Goal: Information Seeking & Learning: Learn about a topic

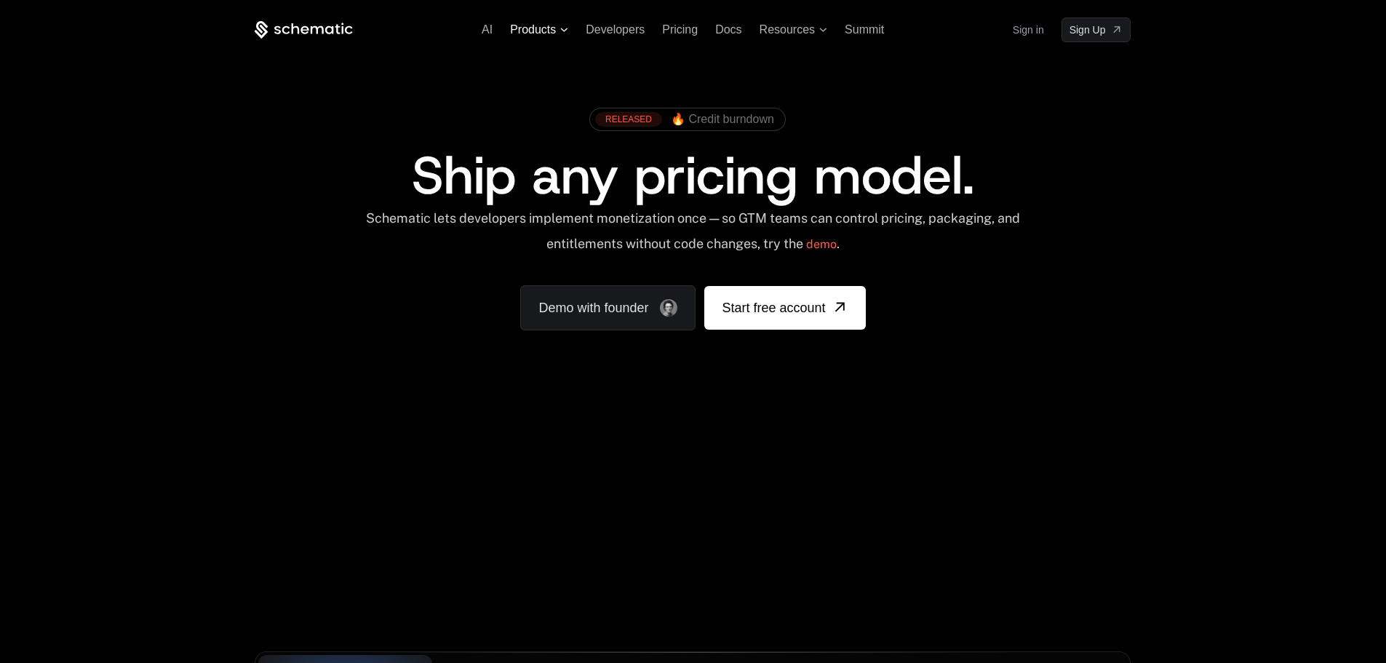
click at [563, 28] on icon at bounding box center [564, 30] width 8 height 4
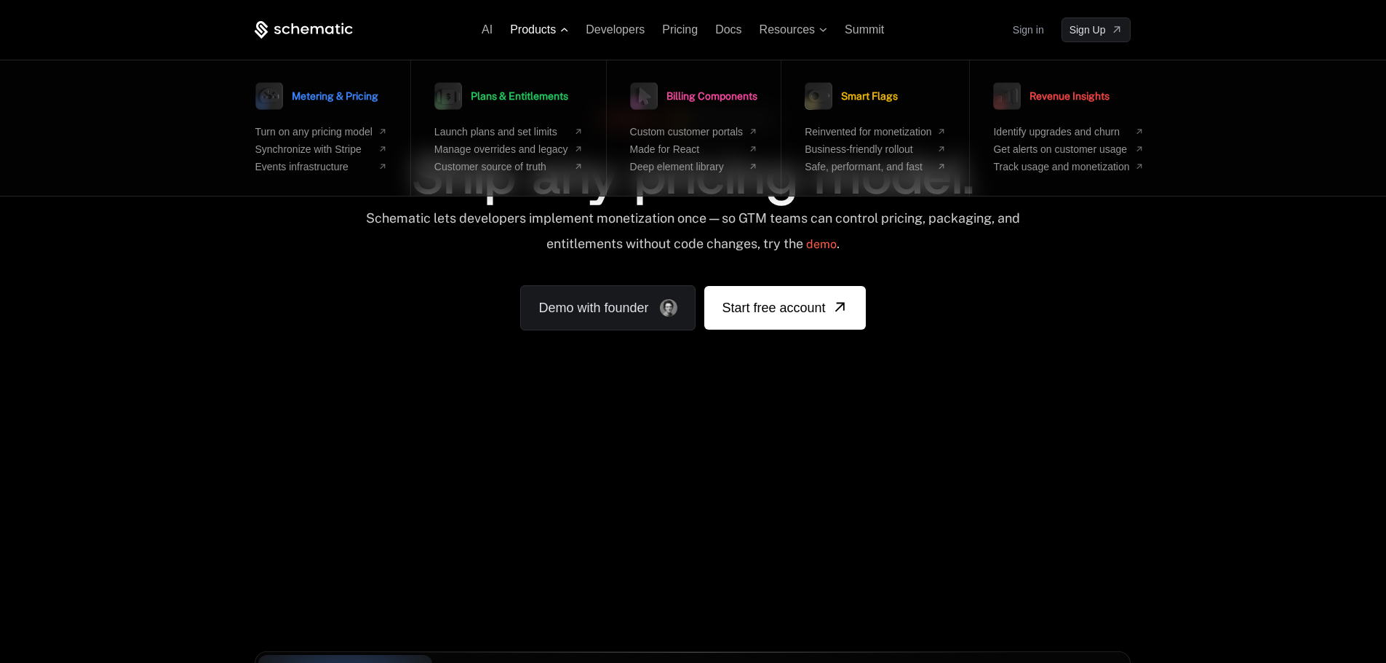
click at [563, 28] on icon at bounding box center [564, 30] width 8 height 4
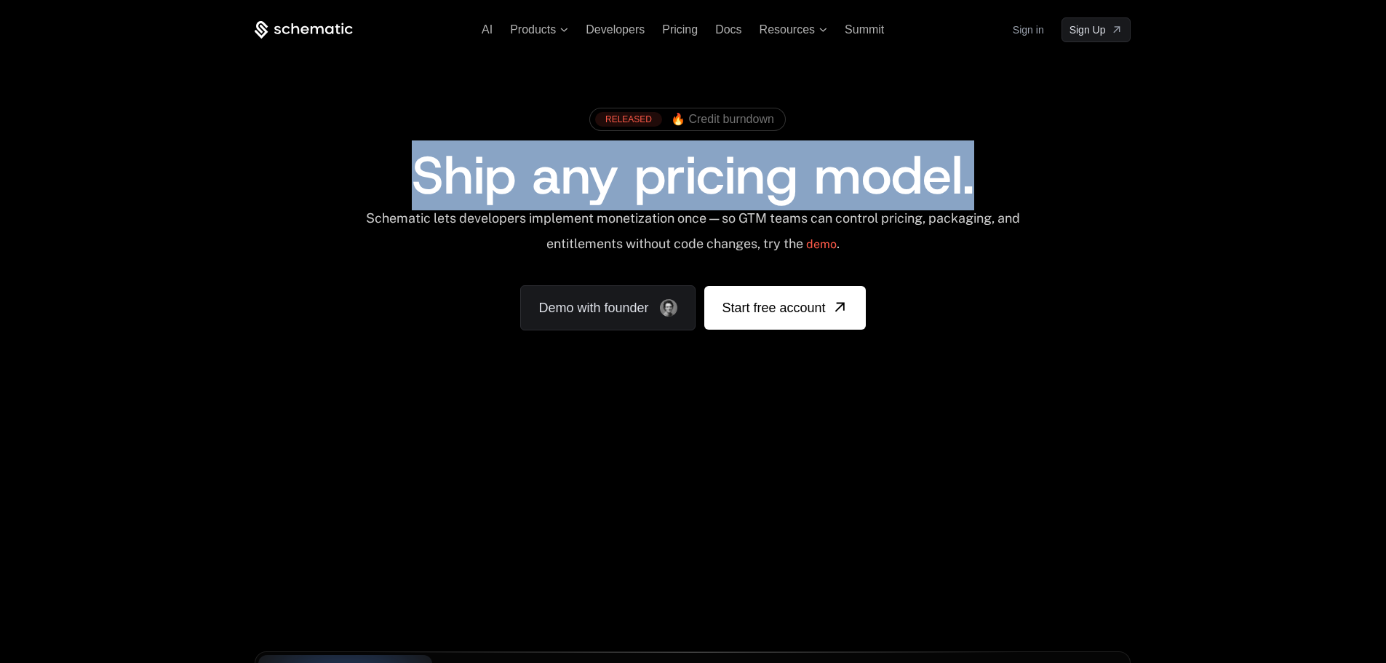
drag, startPoint x: 419, startPoint y: 184, endPoint x: 1003, endPoint y: 178, distance: 583.6
click at [1003, 178] on div "Ship any pricing model." at bounding box center [693, 175] width 784 height 52
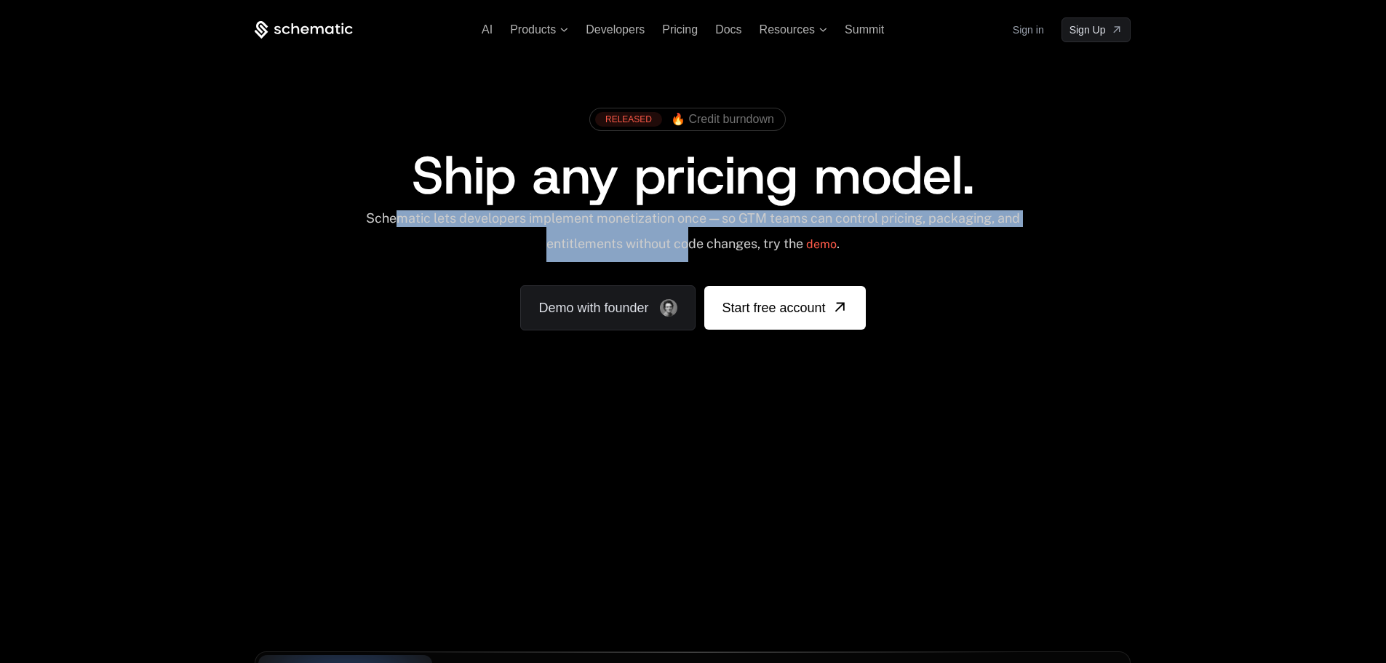
drag, startPoint x: 412, startPoint y: 211, endPoint x: 704, endPoint y: 245, distance: 293.7
click at [704, 245] on div "Schematic lets developers implement monetization once — so GTM teams can contro…" at bounding box center [693, 236] width 657 height 52
click at [723, 247] on div "Schematic lets developers implement monetization once — so GTM teams can contro…" at bounding box center [693, 236] width 657 height 52
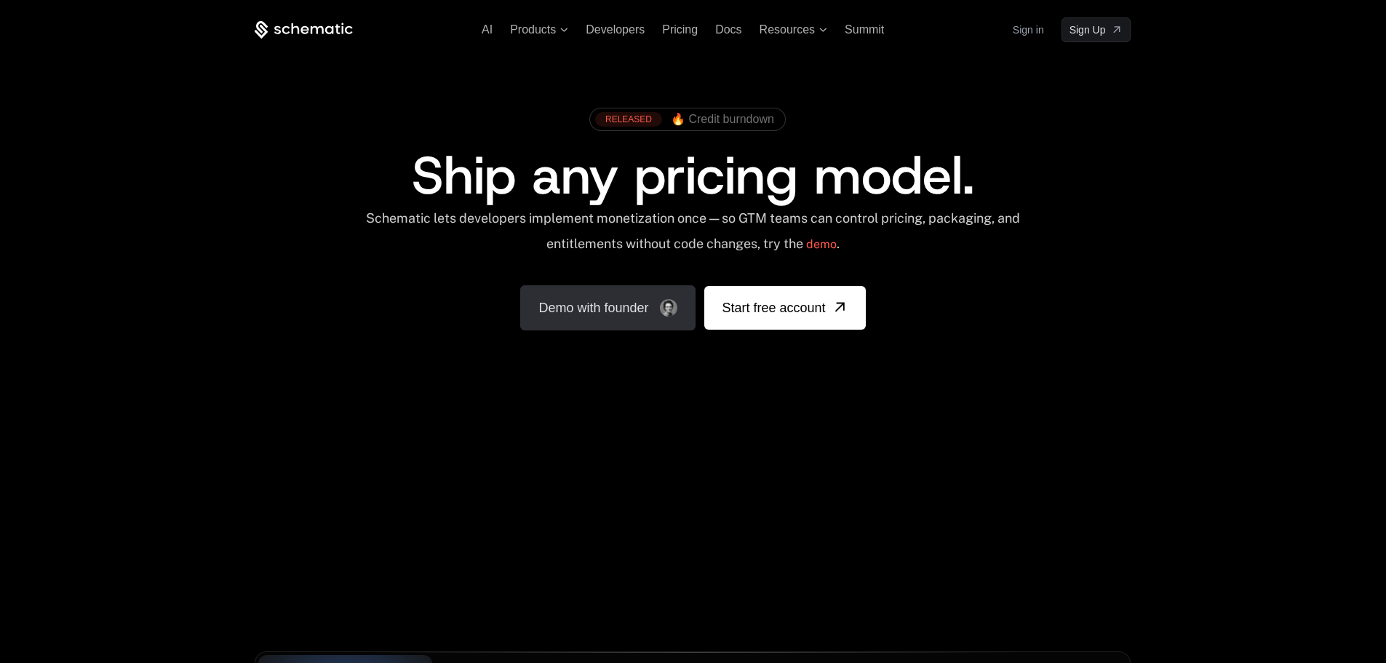
click at [620, 314] on link "Demo with founder" at bounding box center [607, 307] width 175 height 45
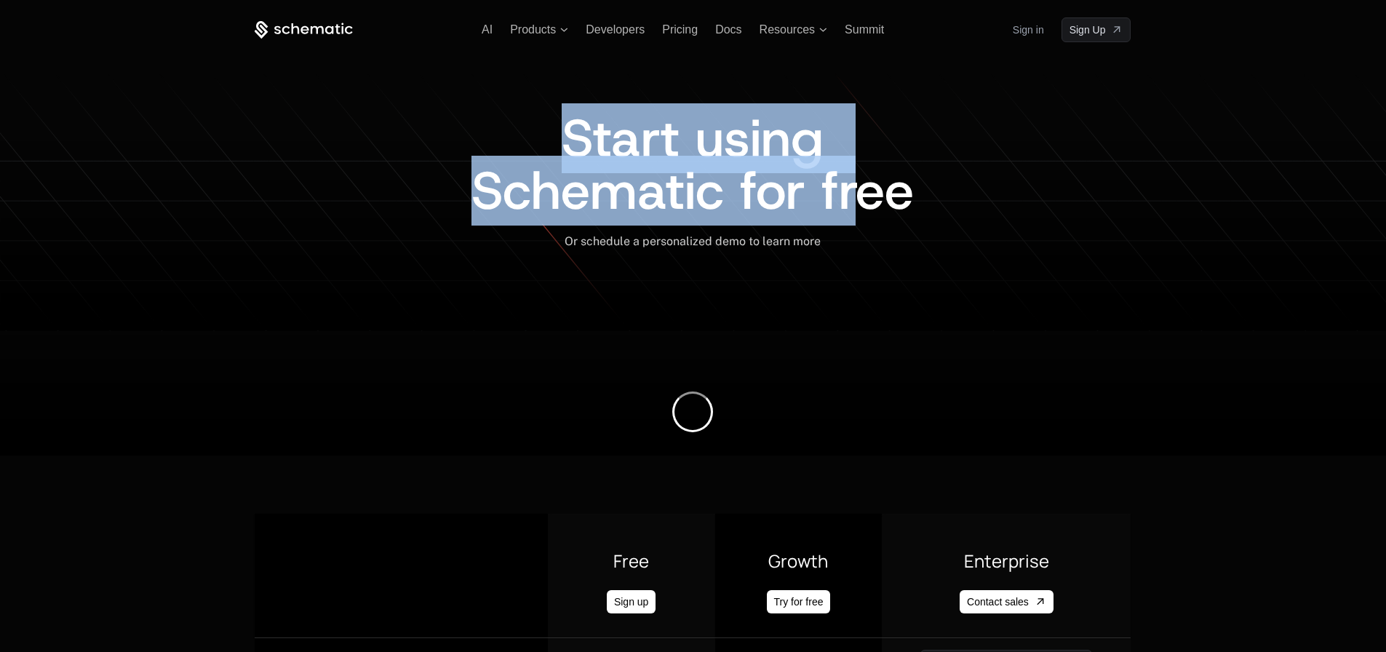
drag, startPoint x: 572, startPoint y: 138, endPoint x: 848, endPoint y: 229, distance: 291.3
click at [848, 229] on div "Start using Schematic for free" at bounding box center [693, 173] width 876 height 122
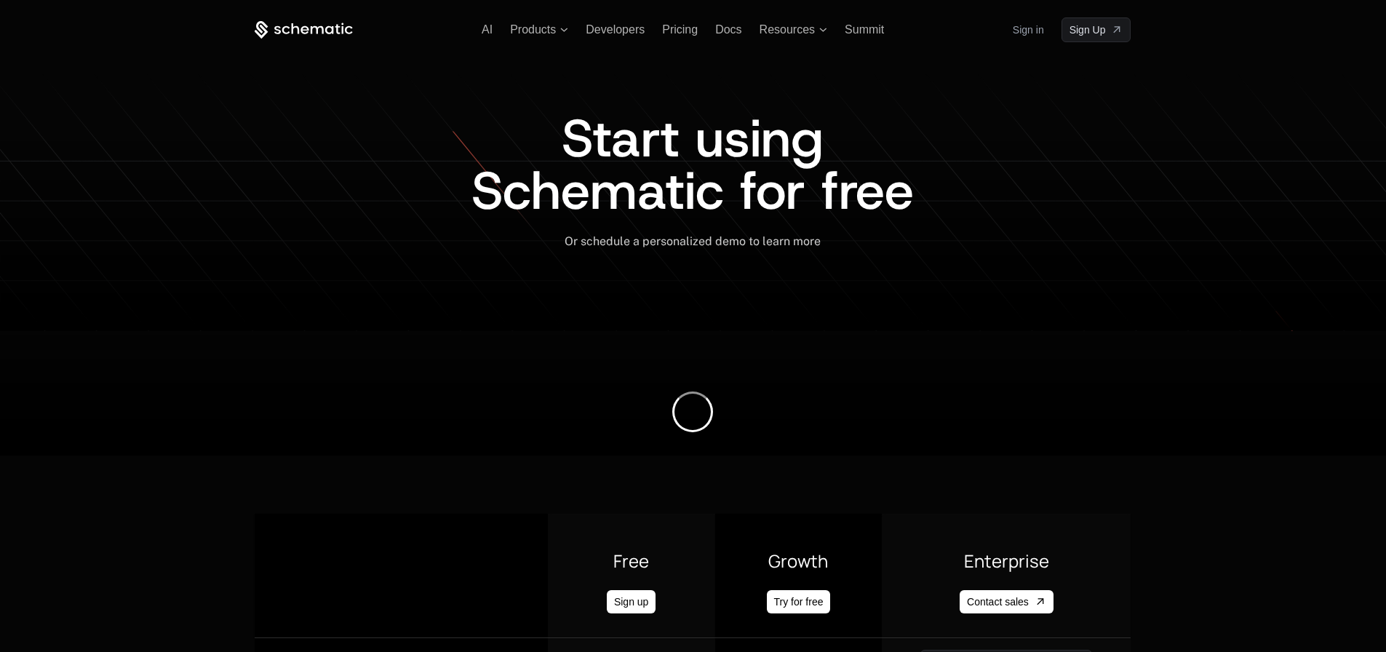
click at [872, 251] on div "Or schedule a personalized demo to learn more ﻿" at bounding box center [693, 251] width 876 height 35
drag, startPoint x: 576, startPoint y: 238, endPoint x: 750, endPoint y: 238, distance: 173.9
click at [750, 238] on span "Or schedule a personalized demo to learn more" at bounding box center [693, 241] width 256 height 14
click at [869, 248] on div "Or schedule a personalized demo to learn more ﻿" at bounding box center [693, 241] width 876 height 15
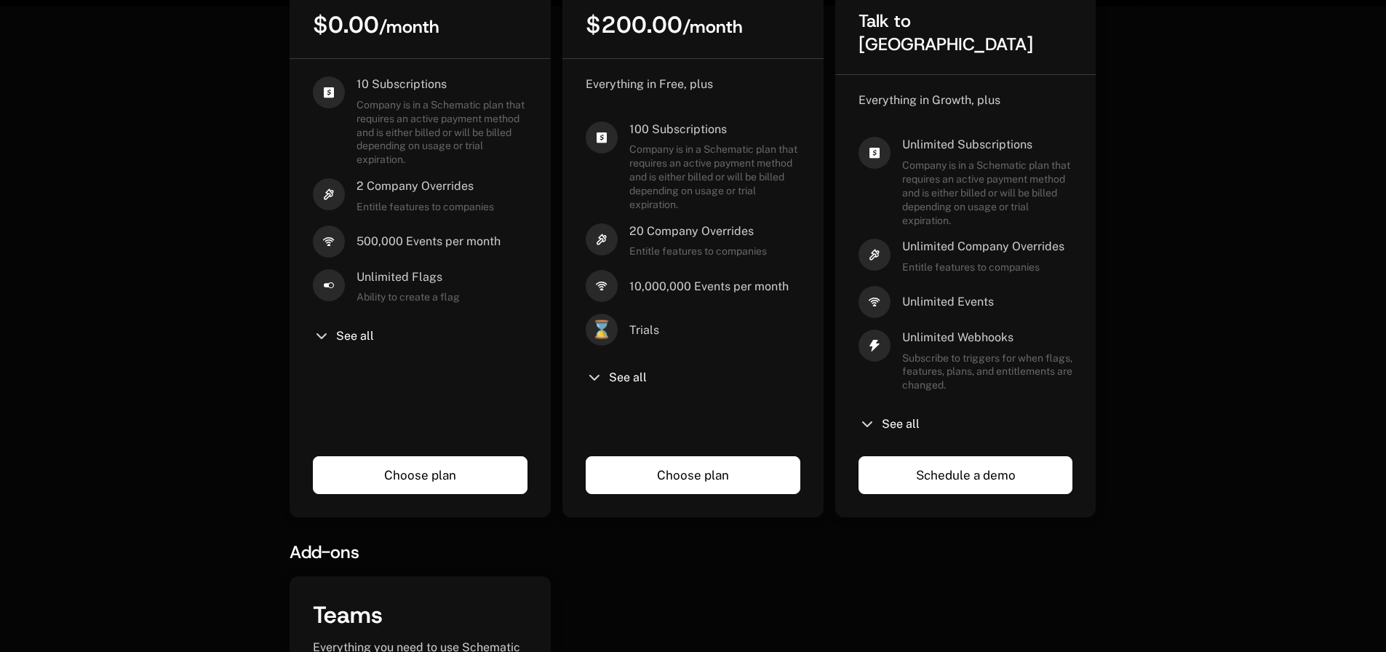
scroll to position [315, 0]
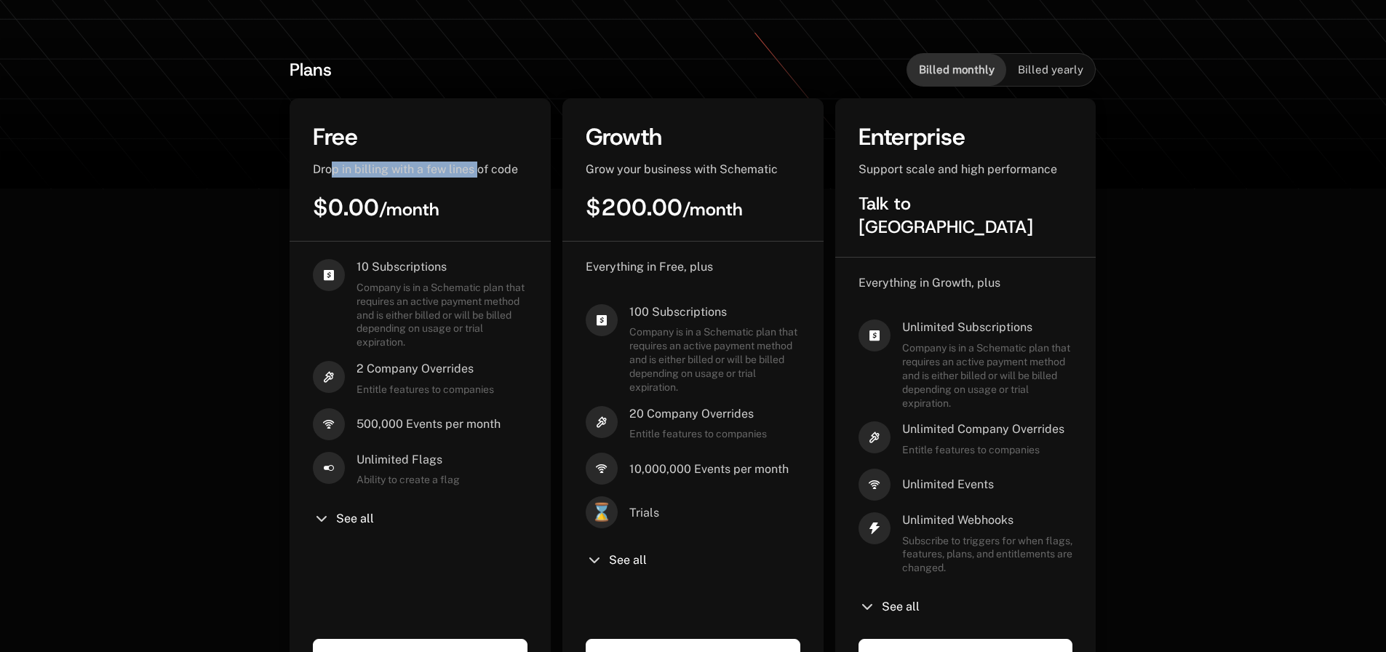
drag, startPoint x: 335, startPoint y: 173, endPoint x: 480, endPoint y: 168, distance: 144.9
click at [480, 168] on span "Drop in billing with a few lines of code" at bounding box center [415, 169] width 205 height 14
click at [493, 164] on span "Drop in billing with a few lines of code" at bounding box center [415, 169] width 205 height 14
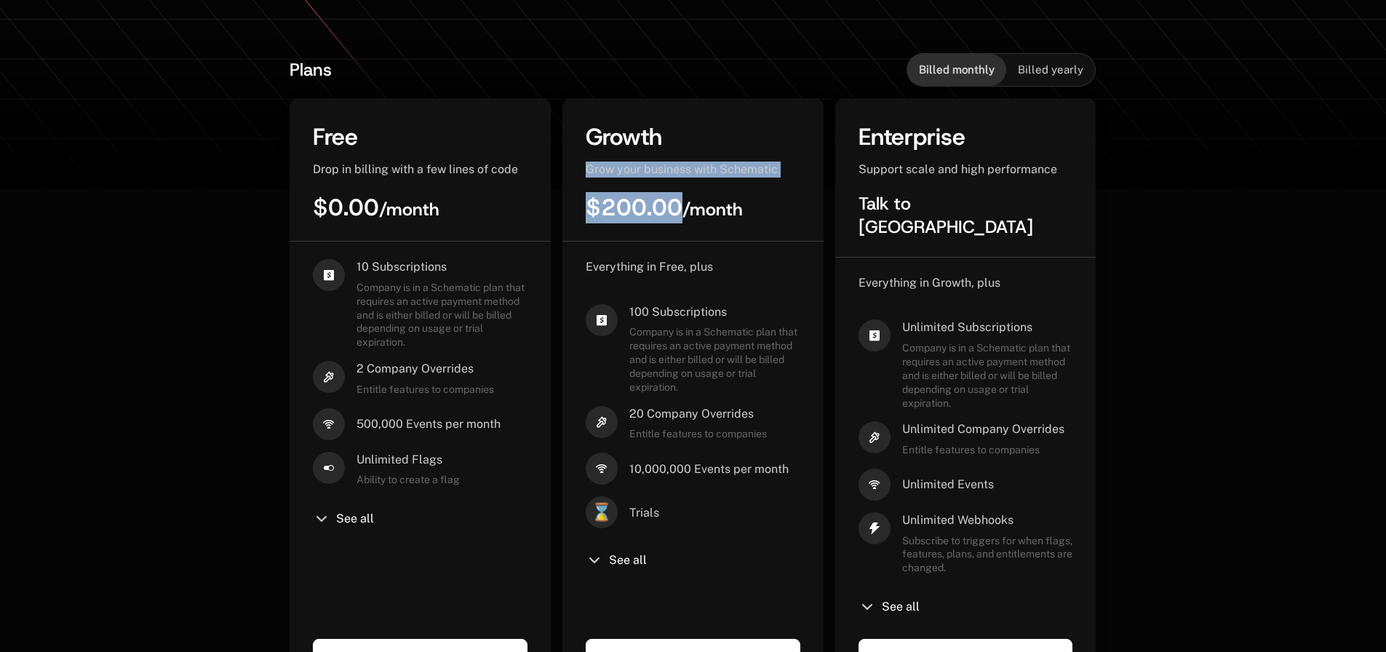
drag, startPoint x: 584, startPoint y: 172, endPoint x: 680, endPoint y: 202, distance: 99.7
click at [680, 202] on div "Growth Grow your business with Schematic $200.00 / month" at bounding box center [693, 182] width 261 height 120
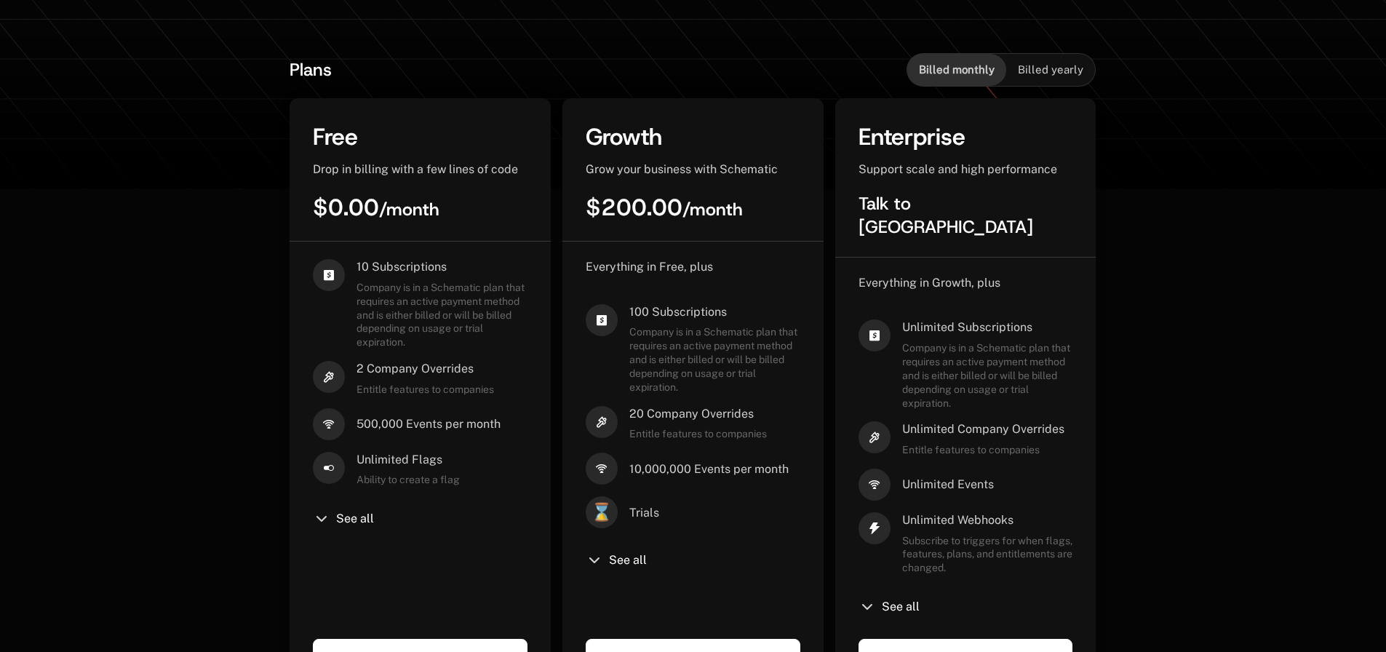
click at [752, 204] on div "$200.00 / month" at bounding box center [693, 207] width 215 height 31
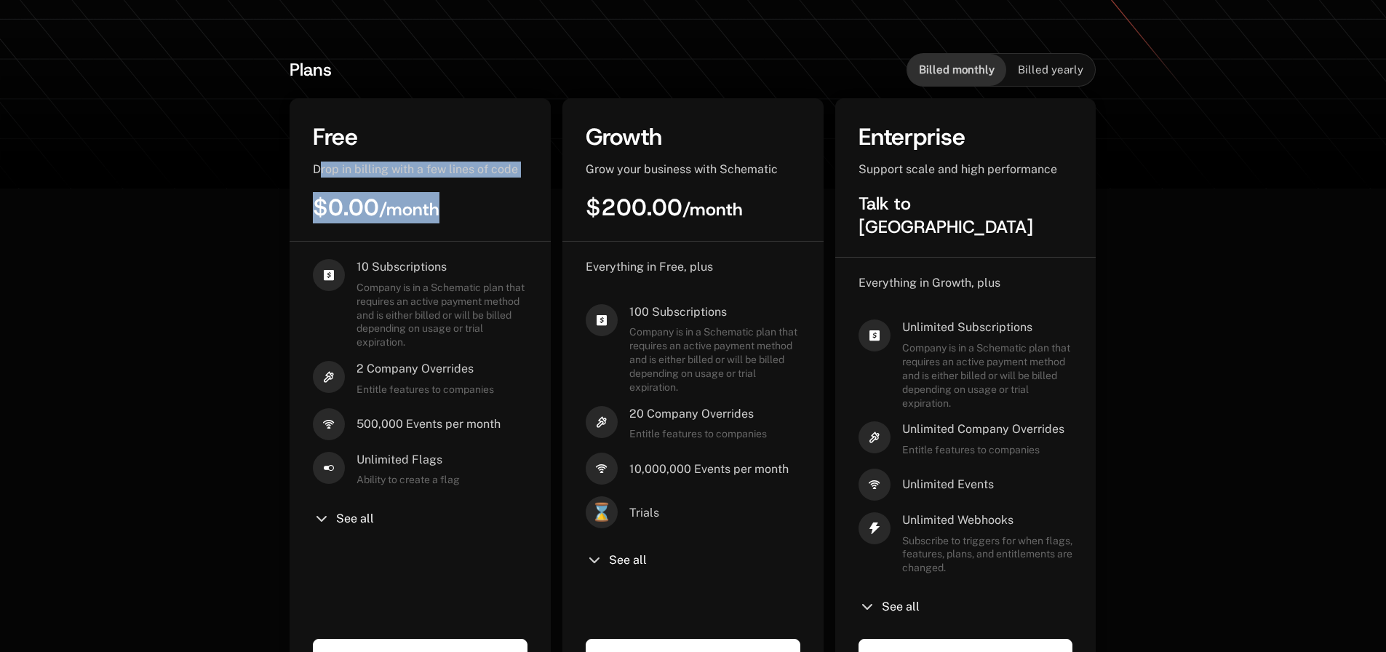
drag, startPoint x: 321, startPoint y: 167, endPoint x: 442, endPoint y: 215, distance: 130.7
click at [442, 215] on div "Free Drop in billing with a few lines of code $0.00 / month" at bounding box center [420, 182] width 261 height 120
drag, startPoint x: 472, startPoint y: 227, endPoint x: 453, endPoint y: 236, distance: 21.2
click at [471, 227] on div "Free Drop in billing with a few lines of code $0.00 / month" at bounding box center [420, 182] width 261 height 120
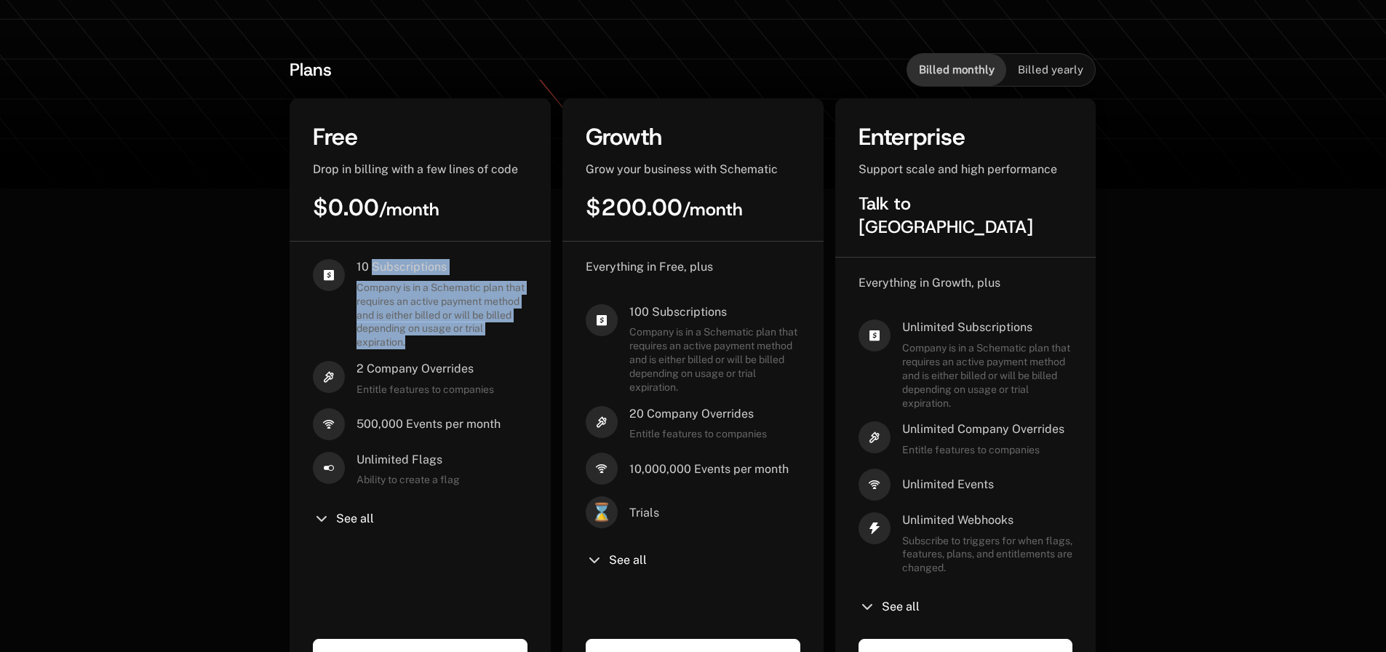
drag, startPoint x: 371, startPoint y: 268, endPoint x: 439, endPoint y: 340, distance: 98.8
click at [428, 338] on div "10 Subscriptions Company is in a Schematic plan that requires an active payment…" at bounding box center [442, 304] width 171 height 90
click at [440, 341] on span "Company is in a Schematic plan that requires an active payment method and is ei…" at bounding box center [442, 315] width 171 height 68
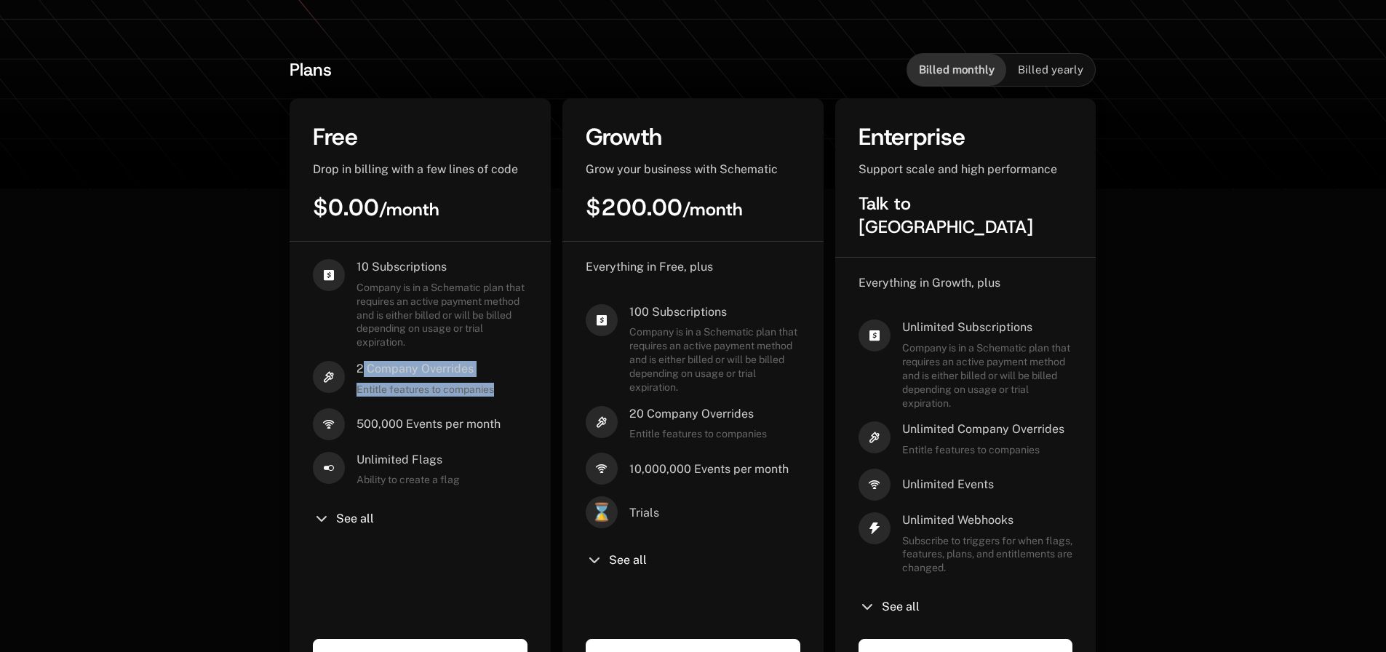
drag, startPoint x: 362, startPoint y: 366, endPoint x: 494, endPoint y: 389, distance: 134.5
click at [494, 389] on div "2 Company Overrides Entitle features to companies" at bounding box center [426, 378] width 138 height 35
click at [506, 389] on div "2 Company Overrides Entitle features to companies" at bounding box center [420, 378] width 215 height 35
drag, startPoint x: 373, startPoint y: 426, endPoint x: 448, endPoint y: 426, distance: 74.2
click at [448, 426] on span "500,000 Events per month" at bounding box center [429, 424] width 144 height 16
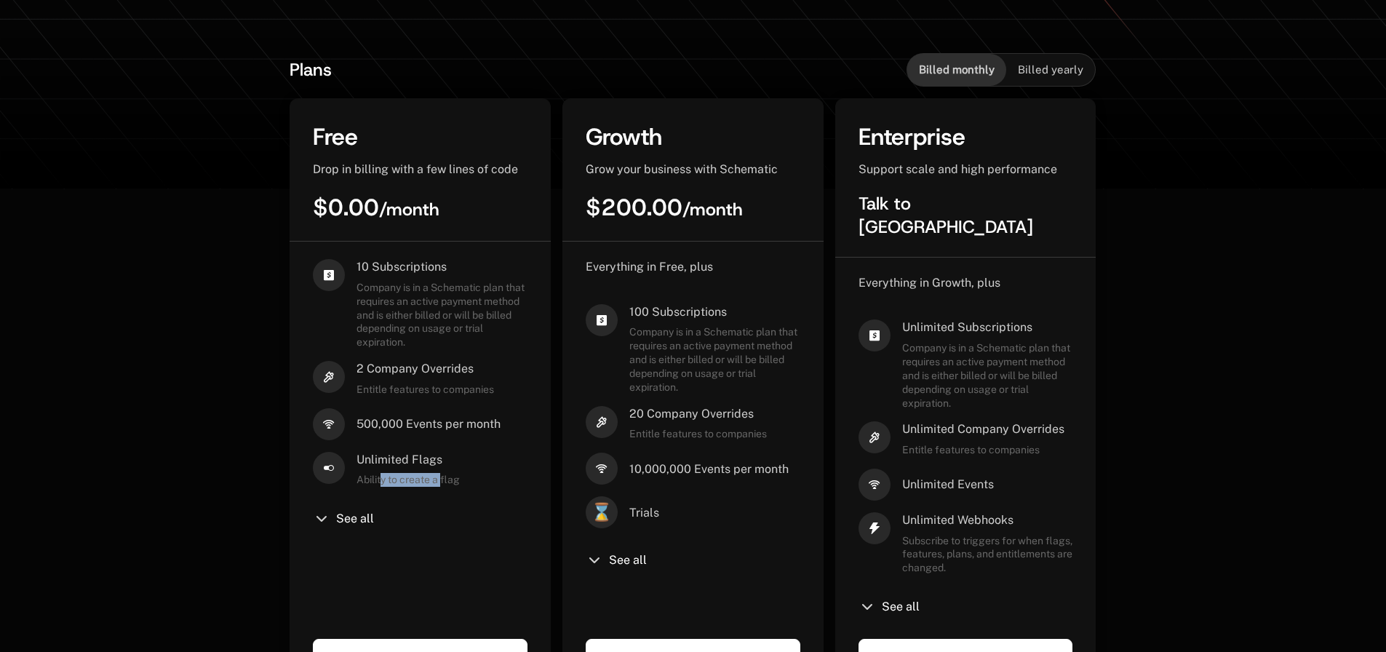
drag, startPoint x: 382, startPoint y: 480, endPoint x: 444, endPoint y: 491, distance: 62.8
click at [444, 491] on div "10 Subscriptions Company is in a Schematic plan that requires an active payment…" at bounding box center [420, 437] width 215 height 357
click at [479, 467] on div "Unlimited Flags Ability to create a flag" at bounding box center [420, 469] width 215 height 35
click at [351, 509] on div "10 Subscriptions Company is in a Schematic plan that requires an active payment…" at bounding box center [420, 437] width 215 height 357
click at [348, 518] on span "See all" at bounding box center [355, 519] width 38 height 12
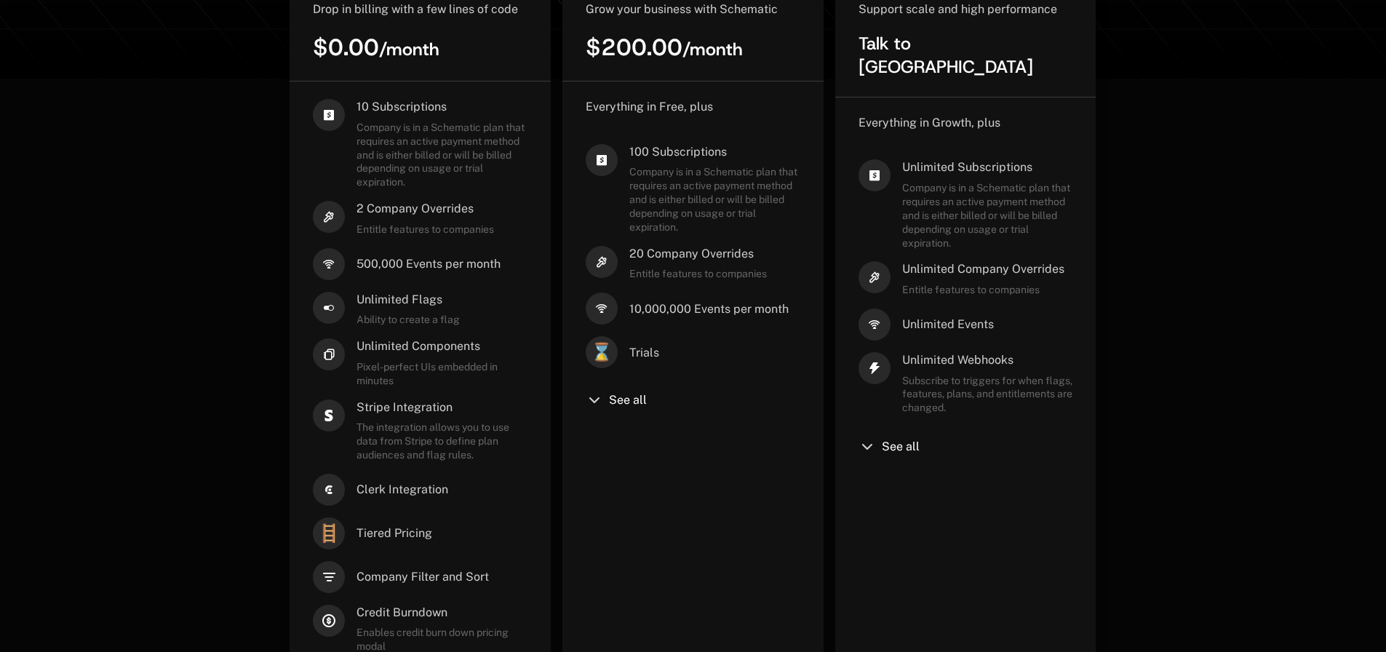
scroll to position [514, 0]
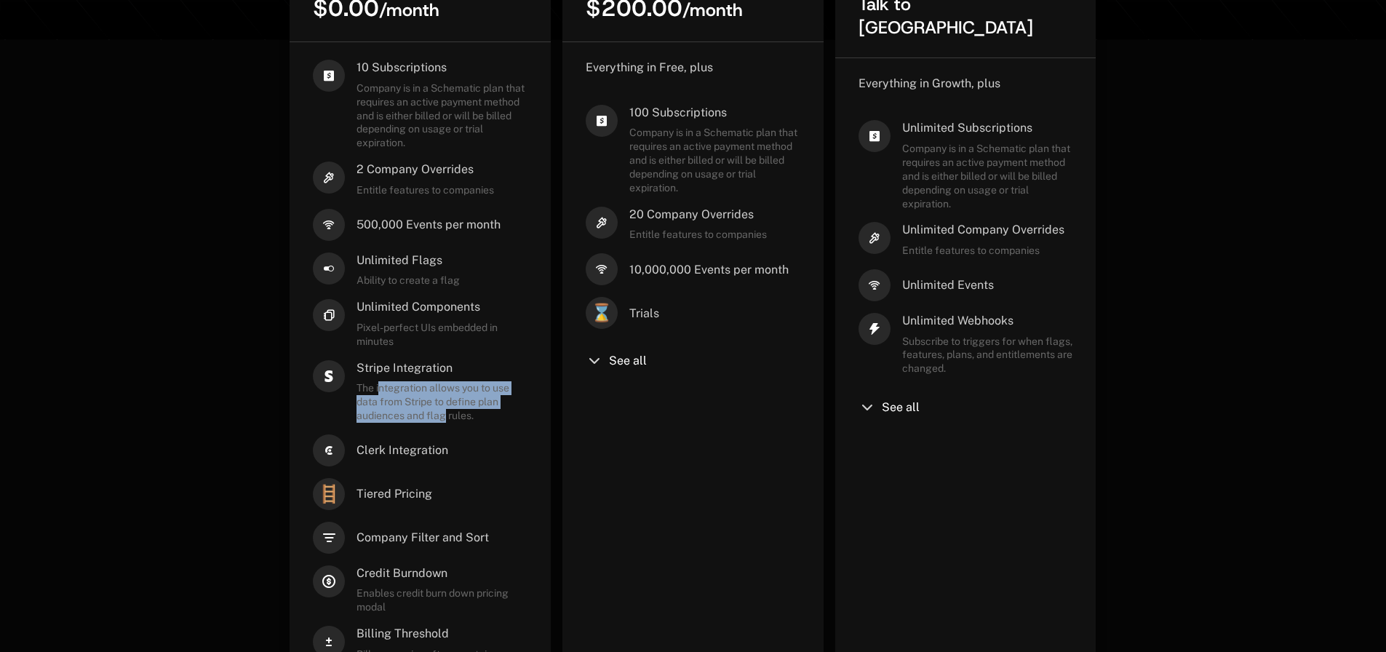
drag, startPoint x: 379, startPoint y: 395, endPoint x: 444, endPoint y: 416, distance: 68.1
click at [444, 416] on span "The integration allows you to use data from Stripe to define plan audiences and…" at bounding box center [442, 401] width 171 height 41
click at [482, 419] on span "The integration allows you to use data from Stripe to define plan audiences and…" at bounding box center [442, 401] width 171 height 41
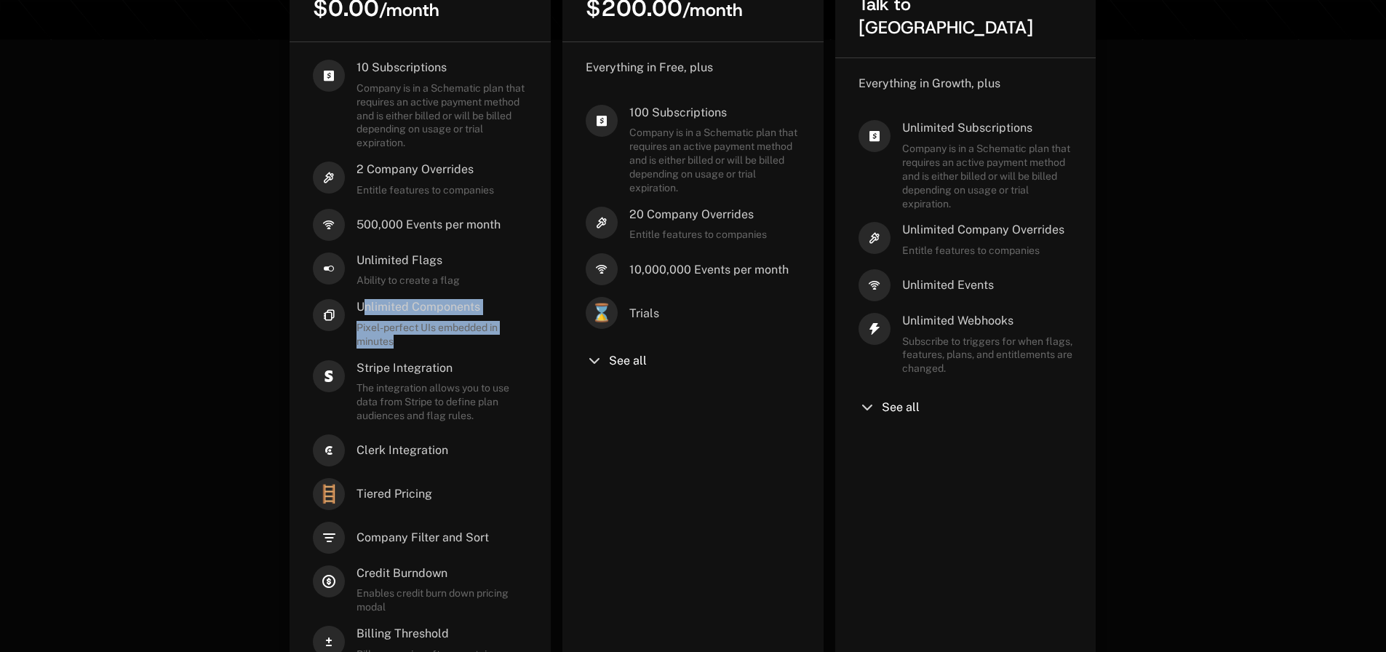
drag, startPoint x: 362, startPoint y: 311, endPoint x: 404, endPoint y: 343, distance: 52.0
click at [404, 343] on div "Unlimited Components Pixel-perfect UIs embedded in minutes" at bounding box center [442, 323] width 171 height 49
click at [461, 361] on span "Stripe Integration" at bounding box center [442, 368] width 171 height 16
drag, startPoint x: 375, startPoint y: 326, endPoint x: 423, endPoint y: 339, distance: 49.1
click at [423, 339] on span "Pixel-perfect UIs embedded in minutes" at bounding box center [442, 335] width 171 height 28
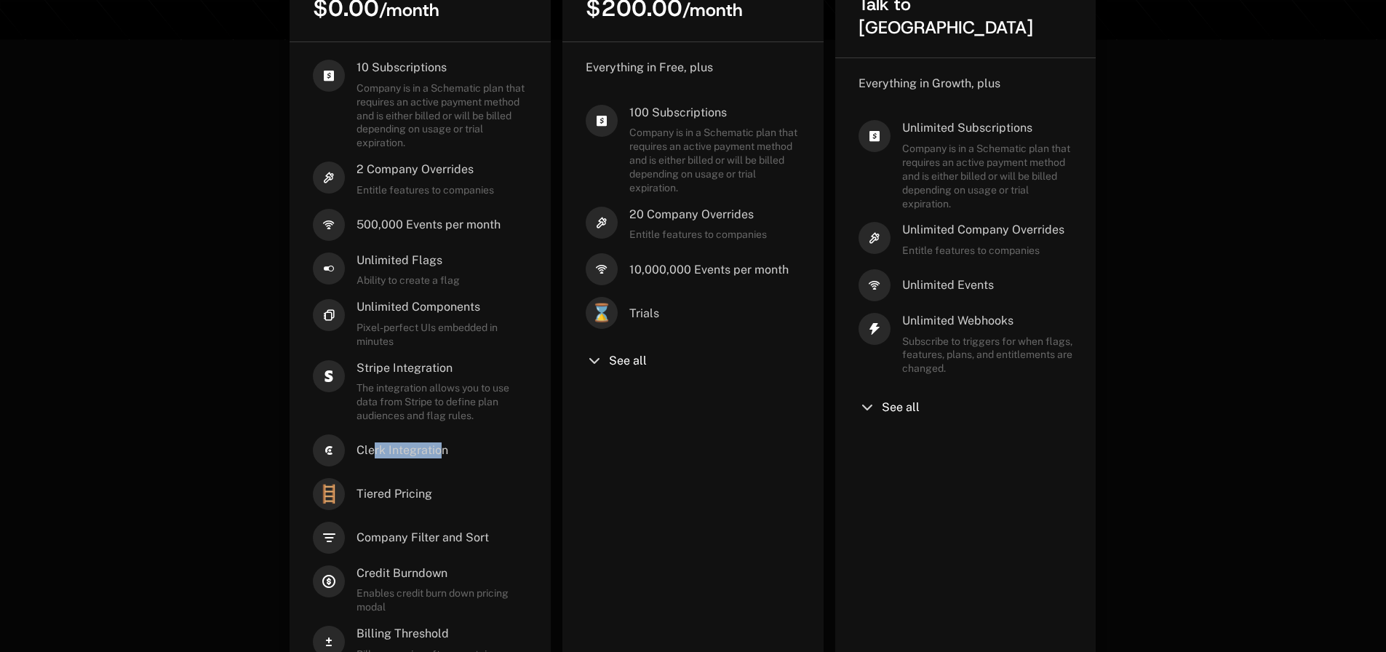
click at [444, 451] on span "Clerk Integration" at bounding box center [403, 450] width 92 height 16
click at [496, 451] on div "Clerk Integration" at bounding box center [420, 450] width 215 height 32
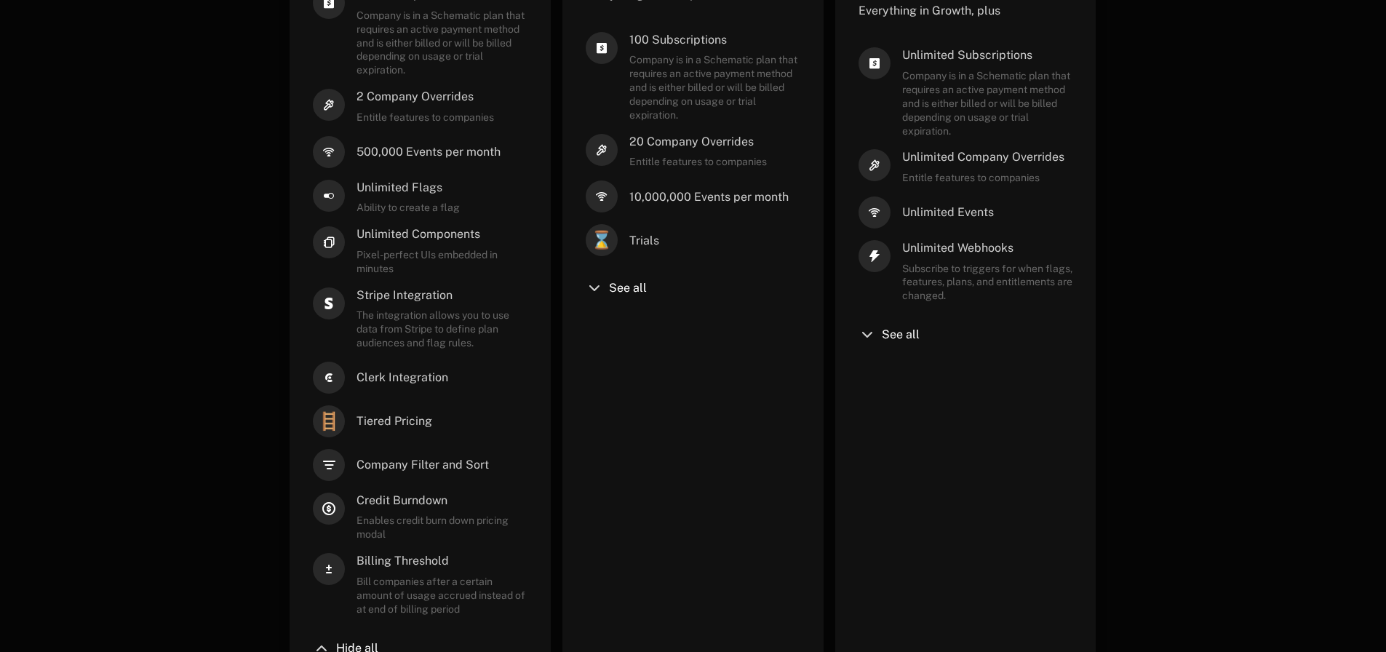
scroll to position [660, 0]
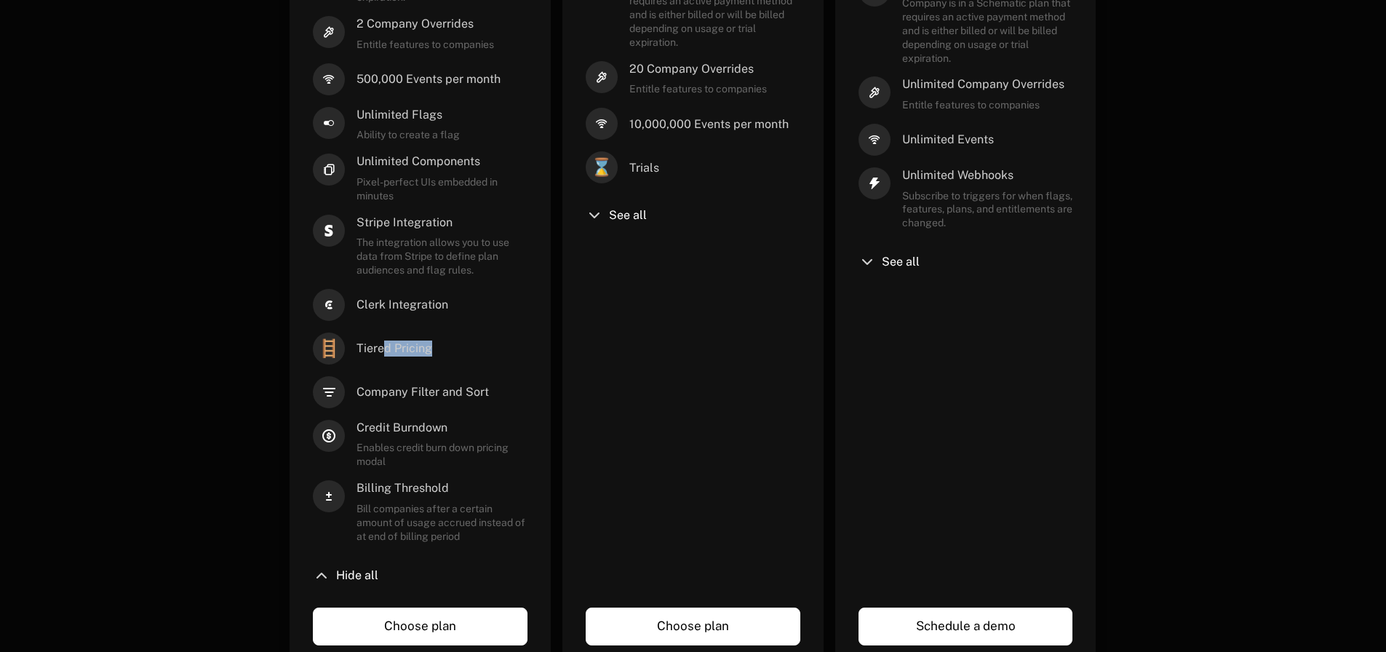
drag, startPoint x: 386, startPoint y: 349, endPoint x: 438, endPoint y: 349, distance: 51.7
click at [438, 349] on div "🪜 Tiered Pricing" at bounding box center [420, 349] width 215 height 32
drag, startPoint x: 373, startPoint y: 394, endPoint x: 465, endPoint y: 397, distance: 91.8
click at [465, 397] on span "Company Filter and Sort" at bounding box center [423, 392] width 132 height 16
drag, startPoint x: 362, startPoint y: 426, endPoint x: 442, endPoint y: 428, distance: 80.1
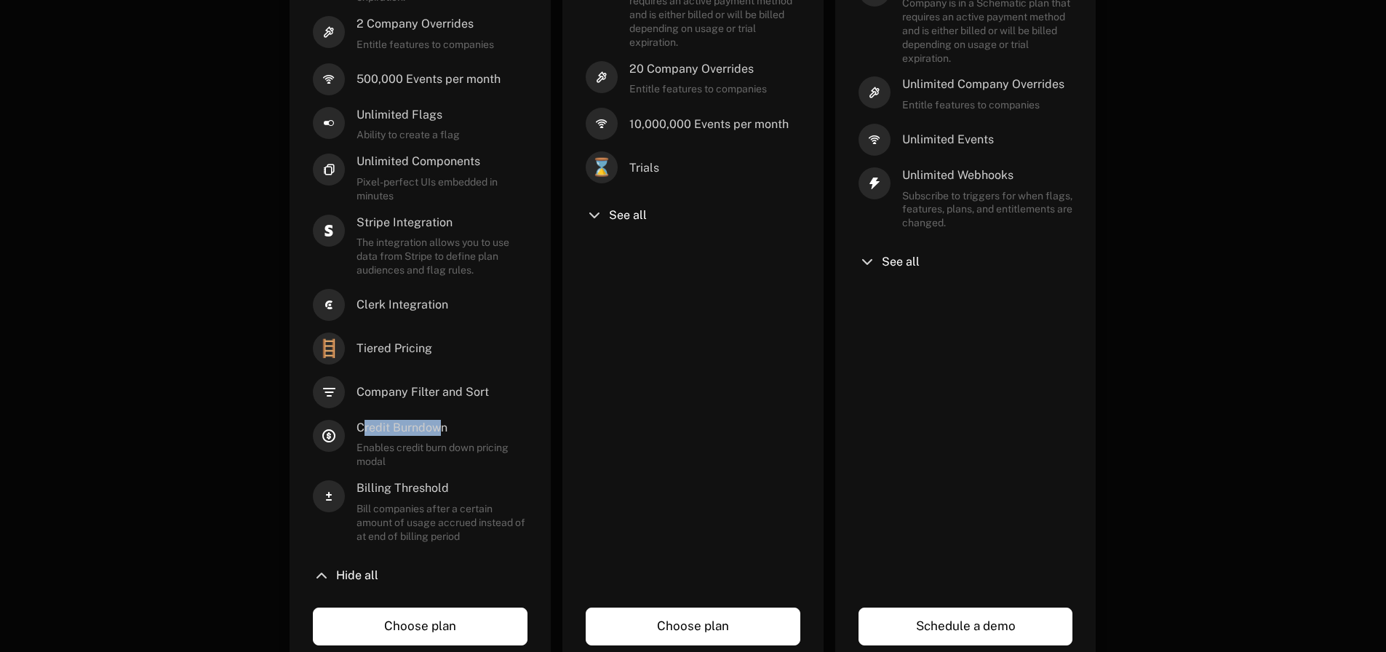
click at [442, 428] on span "Credit Burndown" at bounding box center [442, 428] width 171 height 16
drag, startPoint x: 366, startPoint y: 488, endPoint x: 466, endPoint y: 485, distance: 100.5
click at [466, 485] on span "Billing Threshold" at bounding box center [442, 488] width 171 height 16
click at [496, 474] on div "10 Subscriptions Company is in a Schematic plan that requires an active payment…" at bounding box center [420, 248] width 215 height 669
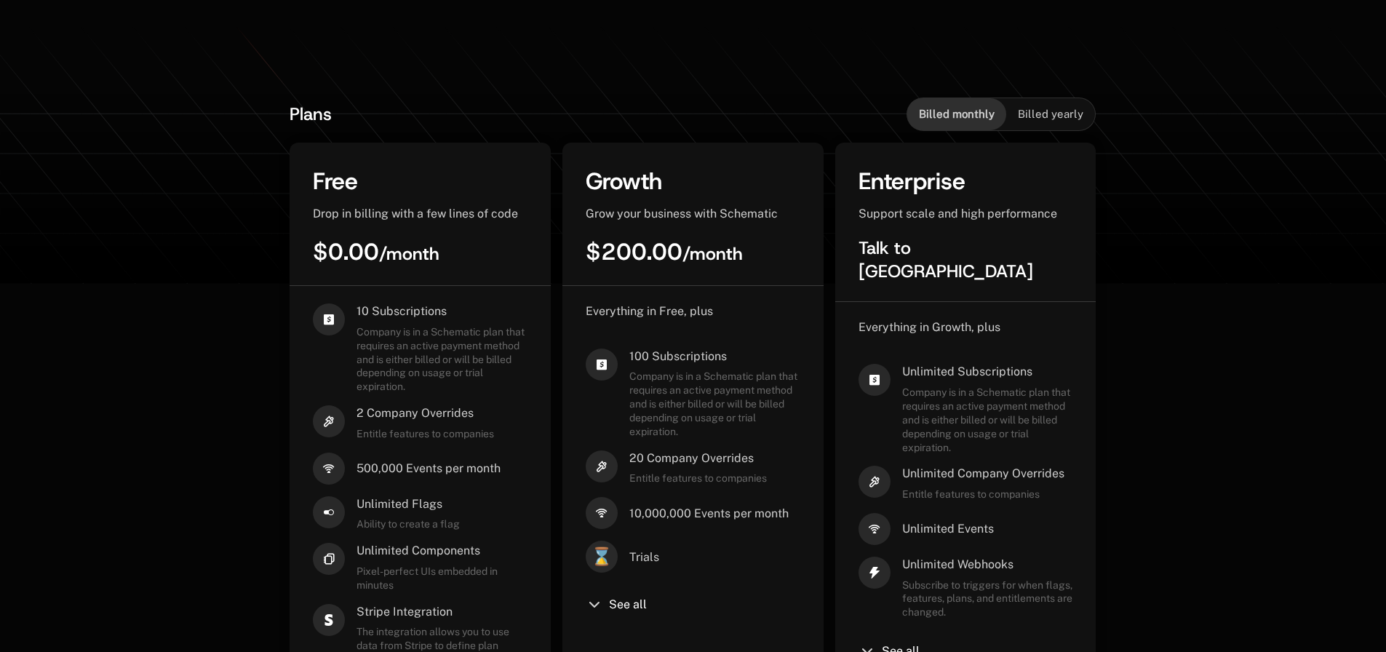
scroll to position [296, 0]
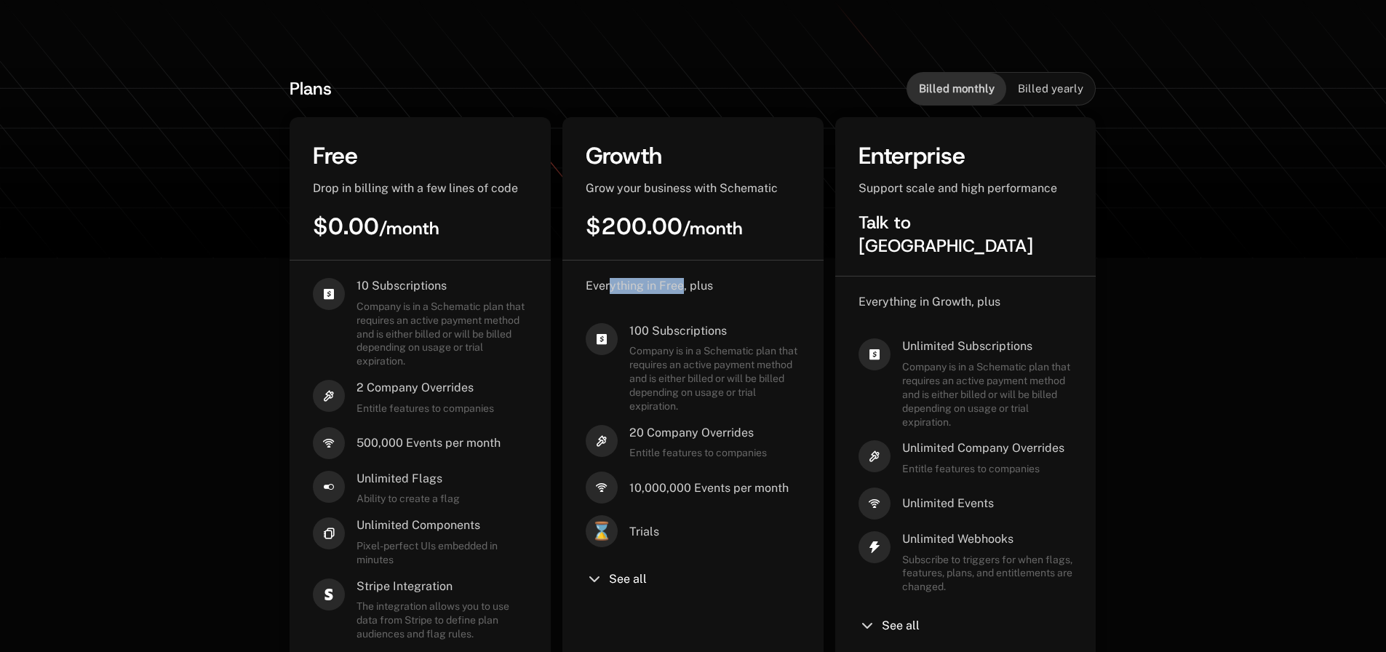
drag, startPoint x: 610, startPoint y: 288, endPoint x: 681, endPoint y: 288, distance: 71.3
click at [681, 288] on span "Everything in Free, plus" at bounding box center [649, 286] width 127 height 14
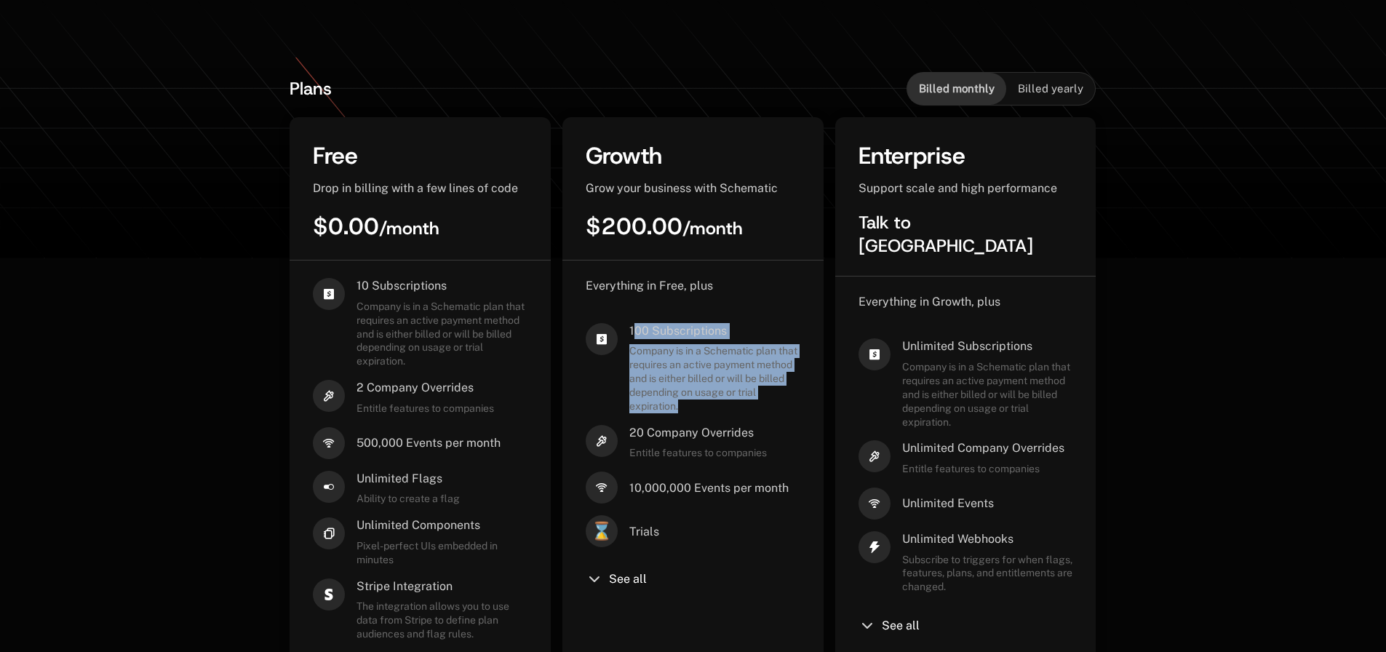
drag, startPoint x: 635, startPoint y: 334, endPoint x: 704, endPoint y: 403, distance: 97.3
click at [704, 403] on div "100 Subscriptions Company is in a Schematic plan that requires an active paymen…" at bounding box center [714, 368] width 171 height 90
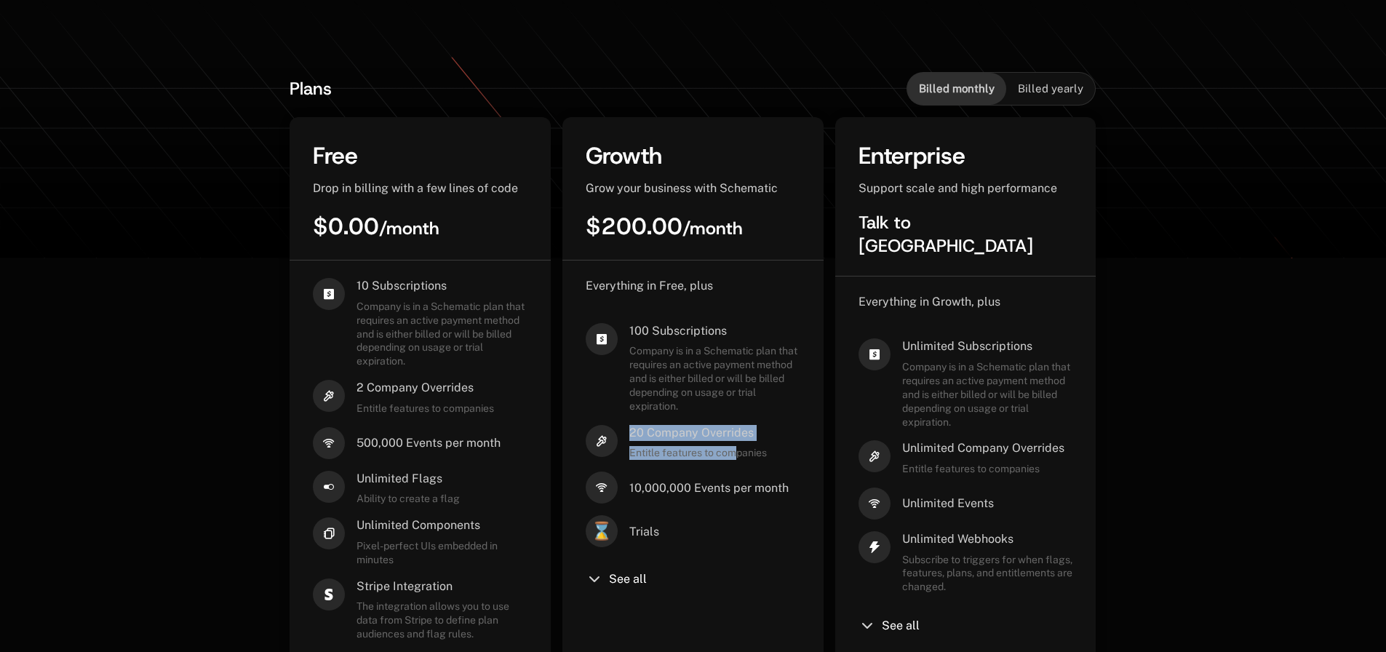
drag, startPoint x: 632, startPoint y: 437, endPoint x: 713, endPoint y: 469, distance: 87.8
click at [739, 451] on div "20 Company Overrides Entitle features to companies" at bounding box center [698, 442] width 138 height 35
drag, startPoint x: 650, startPoint y: 489, endPoint x: 739, endPoint y: 484, distance: 89.7
click at [739, 484] on span "10,000,000 Events per month" at bounding box center [708, 488] width 159 height 16
click at [617, 574] on span "See all" at bounding box center [628, 579] width 38 height 12
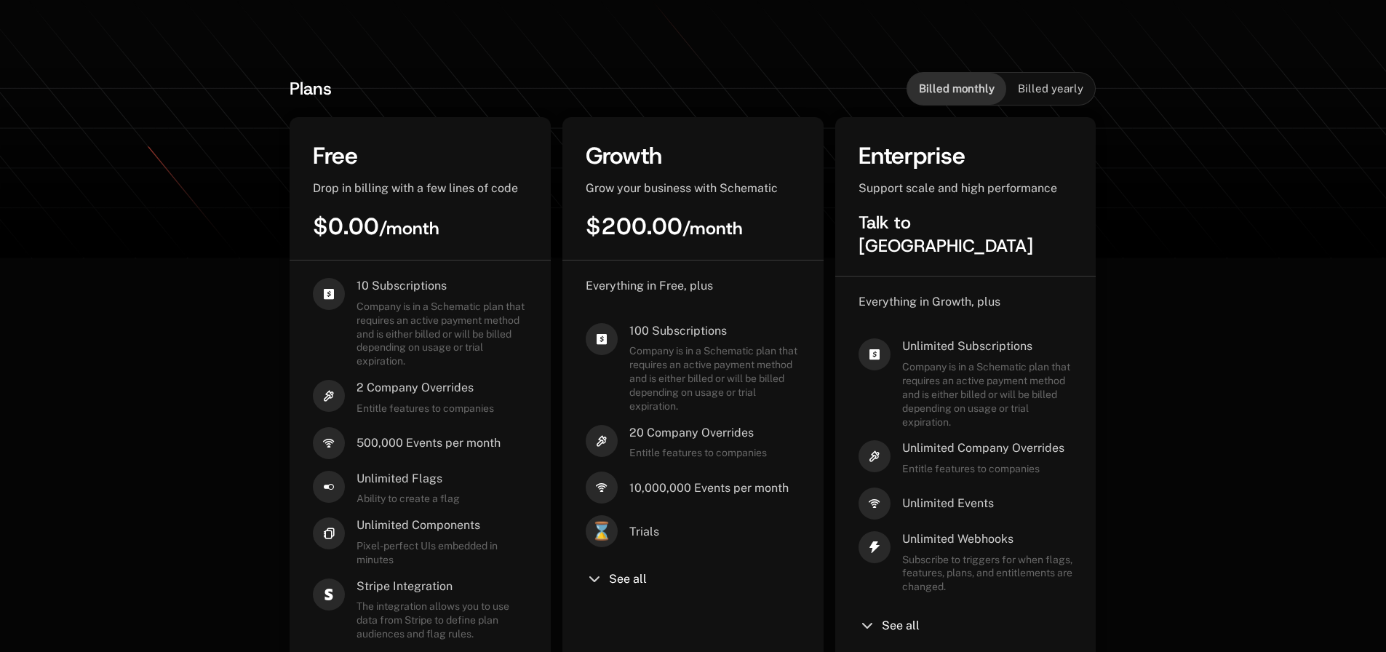
scroll to position [319, 0]
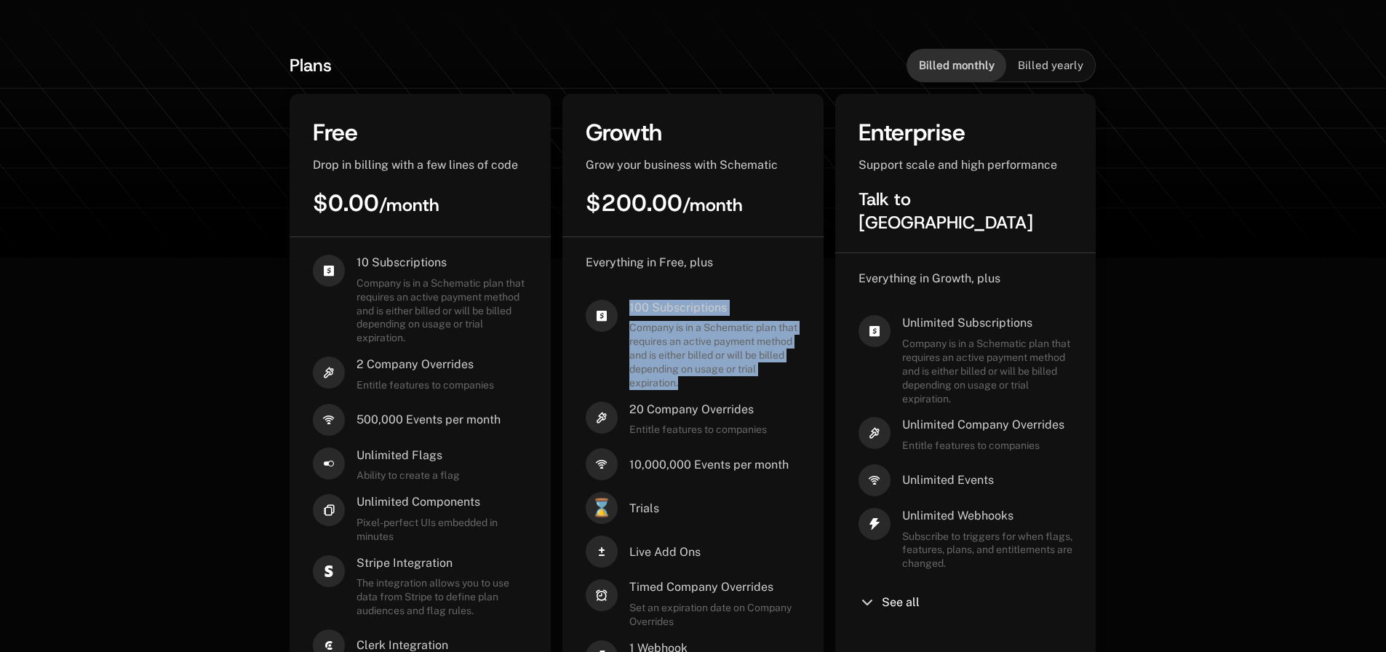
drag, startPoint x: 627, startPoint y: 305, endPoint x: 735, endPoint y: 384, distance: 134.3
click at [735, 384] on div "100 Subscriptions Company is in a Schematic plan that requires an active paymen…" at bounding box center [693, 345] width 215 height 90
click at [735, 384] on span "Company is in a Schematic plan that requires an active payment method and is ei…" at bounding box center [714, 355] width 171 height 68
drag, startPoint x: 688, startPoint y: 386, endPoint x: 624, endPoint y: 300, distance: 107.7
click at [624, 300] on div "100 Subscriptions Company is in a Schematic plan that requires an active paymen…" at bounding box center [693, 345] width 215 height 90
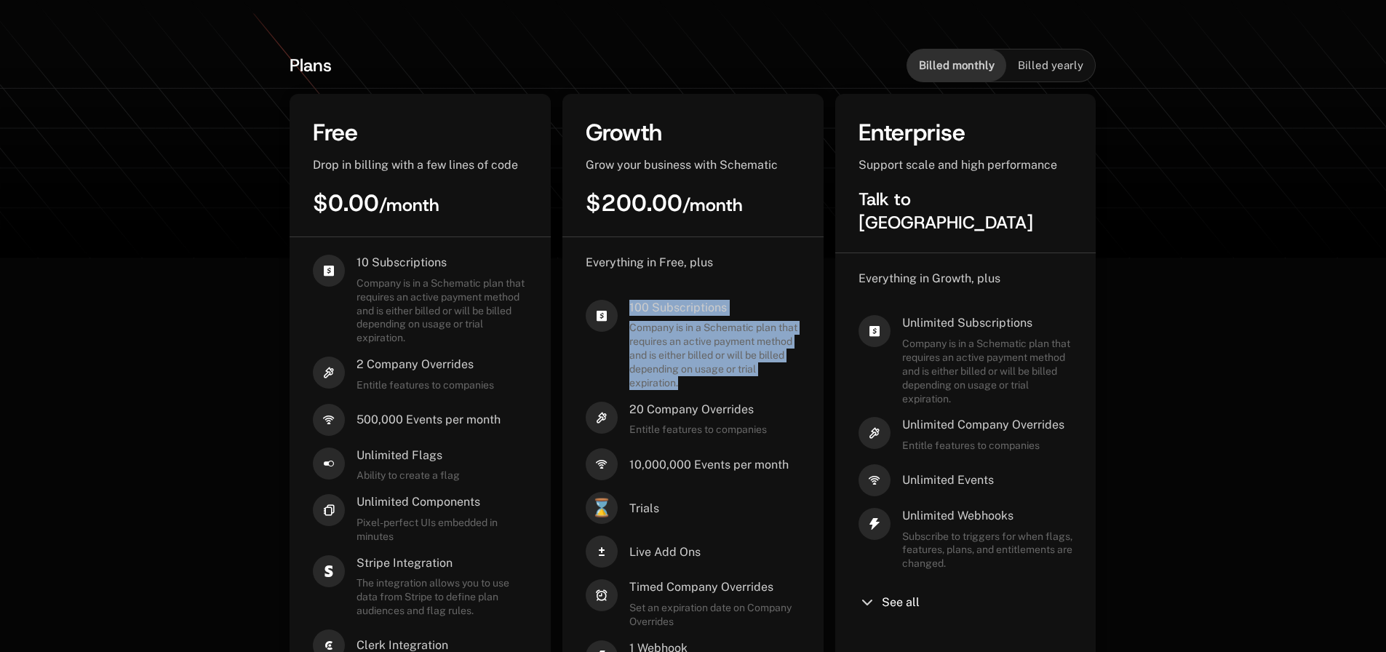
click at [731, 293] on div "Everything in Free, plus 100 Subscriptions Company is in a Schematic plan that …" at bounding box center [693, 663] width 215 height 816
drag, startPoint x: 632, startPoint y: 306, endPoint x: 691, endPoint y: 378, distance: 93.1
click at [691, 378] on div "100 Subscriptions Company is in a Schematic plan that requires an active paymen…" at bounding box center [714, 345] width 171 height 90
click at [690, 380] on span "Company is in a Schematic plan that requires an active payment method and is ei…" at bounding box center [714, 355] width 171 height 68
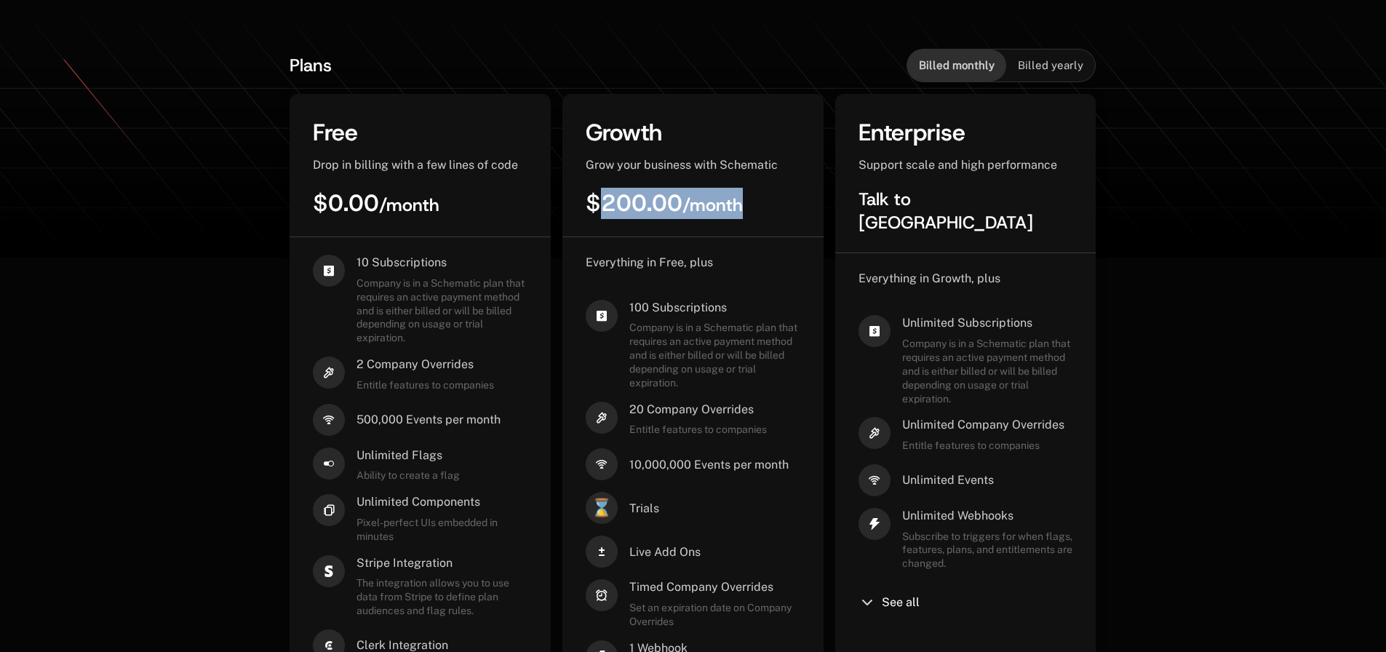
drag, startPoint x: 600, startPoint y: 201, endPoint x: 754, endPoint y: 201, distance: 154.3
click at [754, 201] on div "$200.00 / month" at bounding box center [693, 203] width 215 height 31
click at [775, 228] on div "Growth Grow your business with Schematic $200.00 / month" at bounding box center [693, 177] width 261 height 120
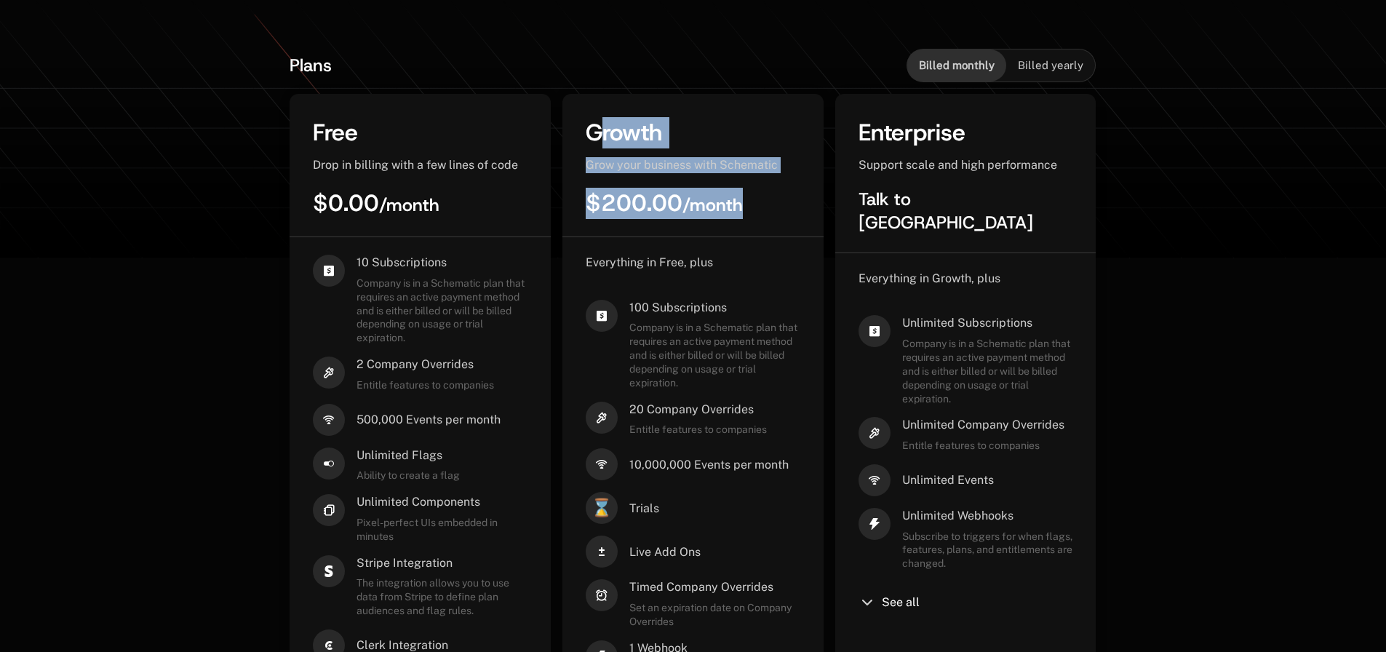
drag, startPoint x: 767, startPoint y: 222, endPoint x: 598, endPoint y: 135, distance: 190.1
click at [597, 133] on div "Growth Grow your business with Schematic $200.00 / month" at bounding box center [693, 177] width 261 height 120
drag, startPoint x: 699, startPoint y: 186, endPoint x: 725, endPoint y: 239, distance: 58.6
click at [698, 186] on div "Growth Grow your business with Schematic $200.00 / month" at bounding box center [693, 177] width 261 height 120
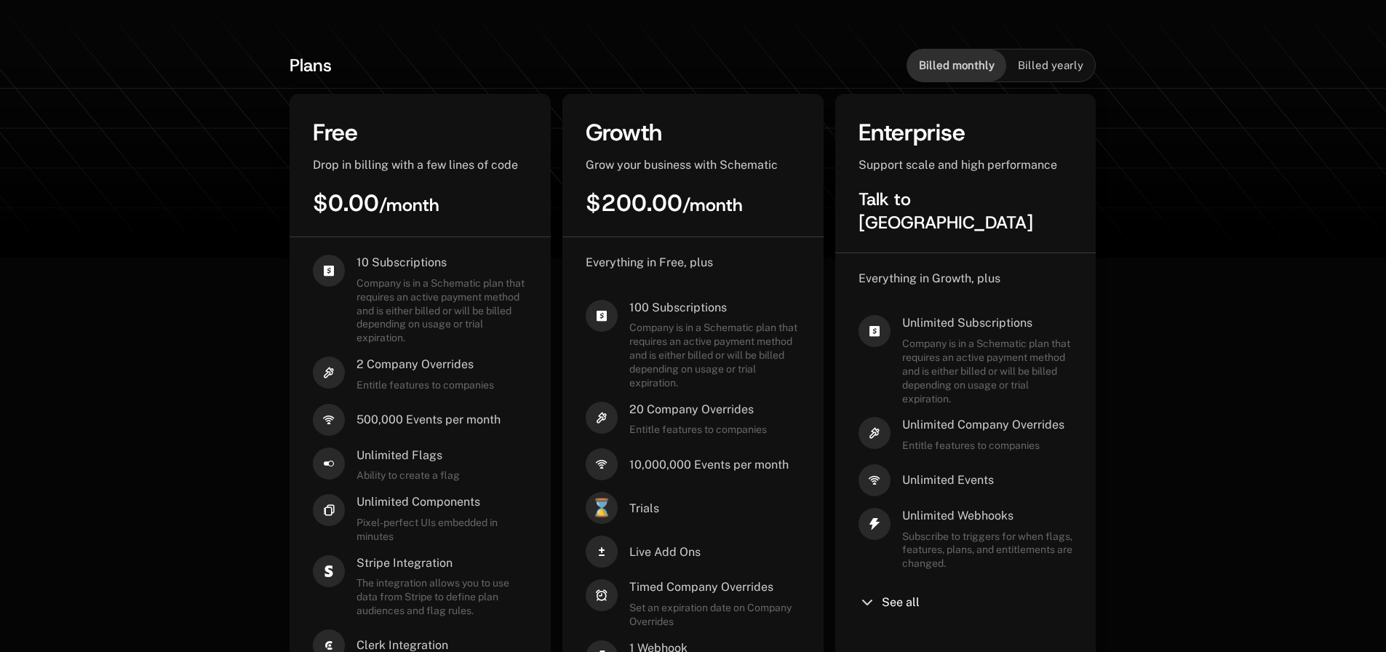
click at [763, 262] on div "Everything in Free, plus" at bounding box center [693, 263] width 215 height 16
drag, startPoint x: 357, startPoint y: 261, endPoint x: 377, endPoint y: 261, distance: 19.6
click at [377, 261] on div "10 Subscriptions Company is in a Schematic plan that requires an active payment…" at bounding box center [420, 300] width 215 height 90
click at [453, 213] on div "$0.00 / month" at bounding box center [420, 203] width 215 height 31
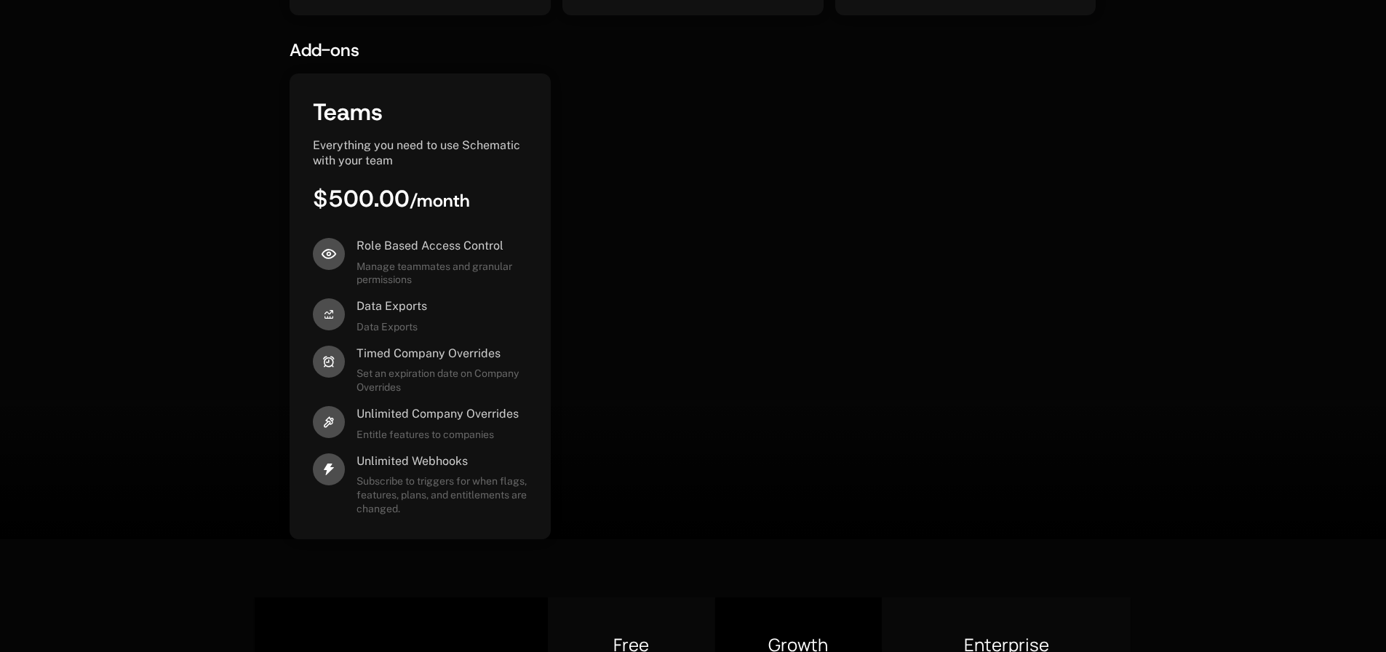
scroll to position [1484, 0]
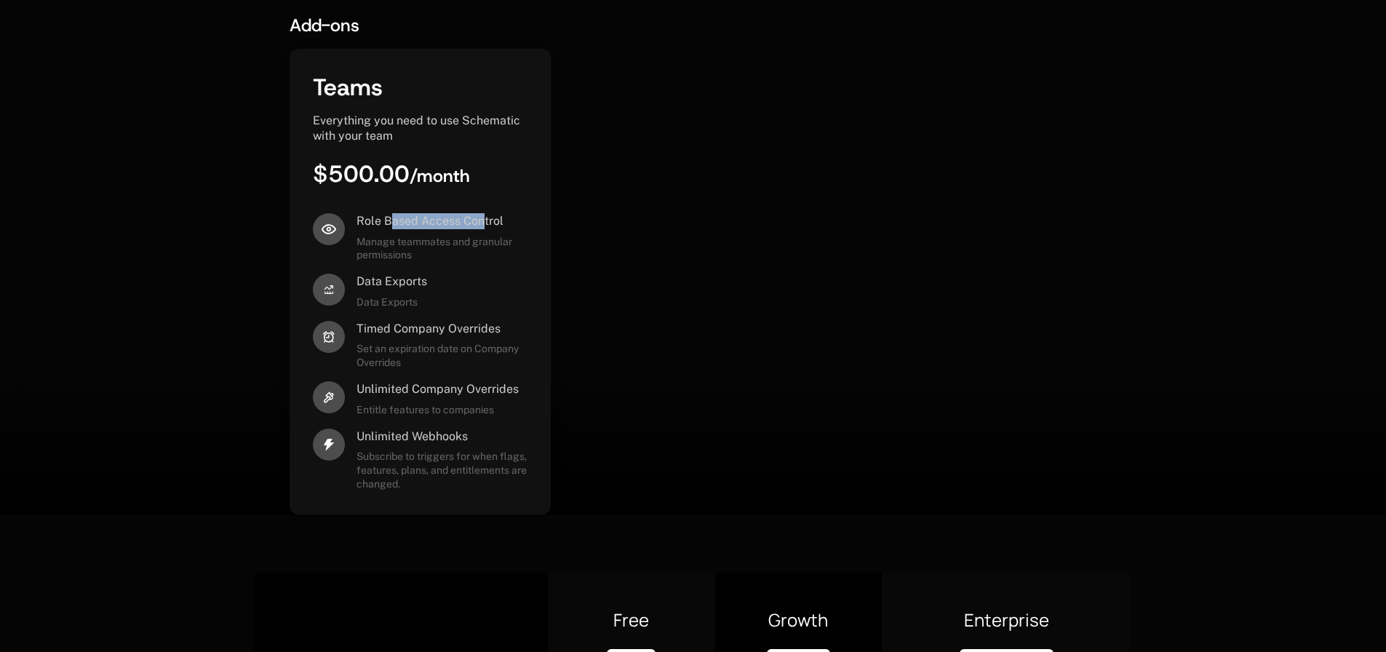
drag, startPoint x: 393, startPoint y: 221, endPoint x: 482, endPoint y: 222, distance: 89.5
click at [482, 222] on span "Role Based Access Control" at bounding box center [430, 221] width 147 height 16
drag, startPoint x: 366, startPoint y: 279, endPoint x: 401, endPoint y: 289, distance: 36.4
click at [401, 289] on span "Data Exports" at bounding box center [392, 282] width 71 height 16
drag, startPoint x: 379, startPoint y: 333, endPoint x: 468, endPoint y: 330, distance: 88.8
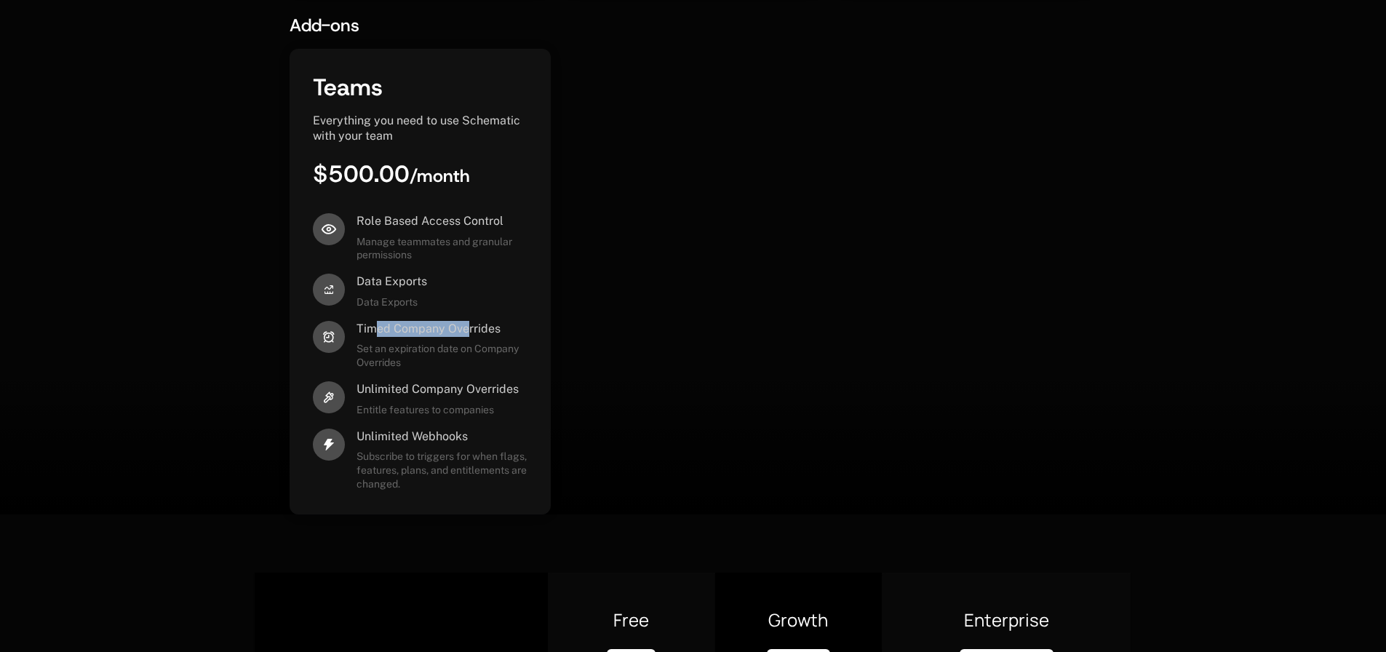
click at [468, 330] on span "Timed Company Overrides" at bounding box center [429, 329] width 144 height 16
drag, startPoint x: 462, startPoint y: 387, endPoint x: 482, endPoint y: 387, distance: 19.6
click at [482, 387] on span "Unlimited Company Overrides" at bounding box center [438, 389] width 162 height 16
drag, startPoint x: 479, startPoint y: 434, endPoint x: 491, endPoint y: 434, distance: 12.4
click at [491, 434] on div "Unlimited Webhooks" at bounding box center [442, 437] width 171 height 16
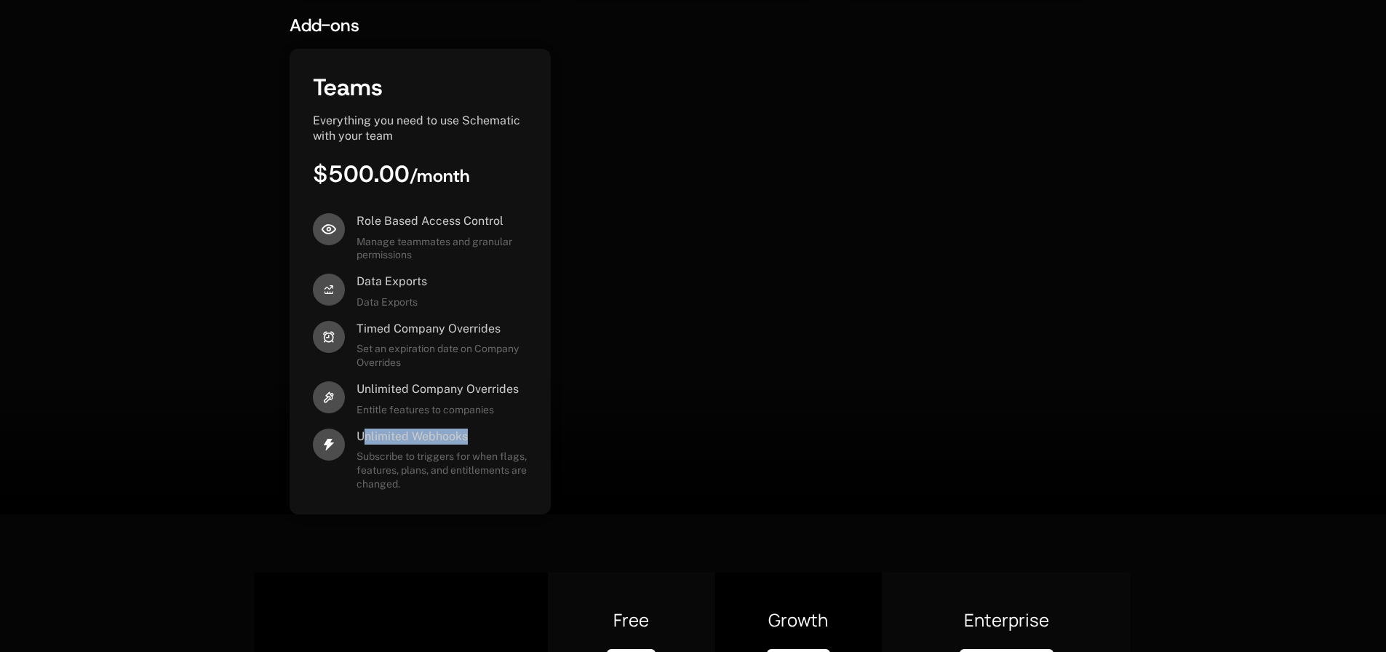
click at [538, 436] on div "Teams Everything you need to use Schematic with your team $500.00 / month Role …" at bounding box center [420, 282] width 261 height 466
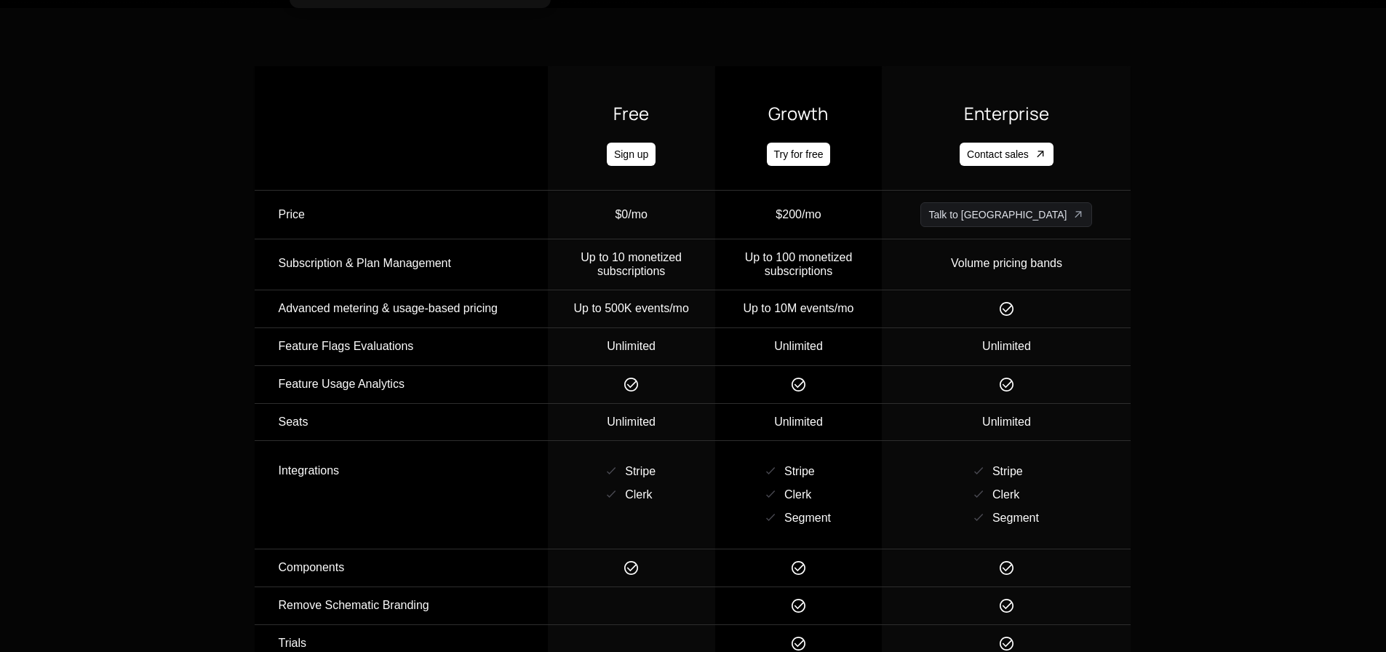
scroll to position [1993, 0]
